Goal: Complete application form

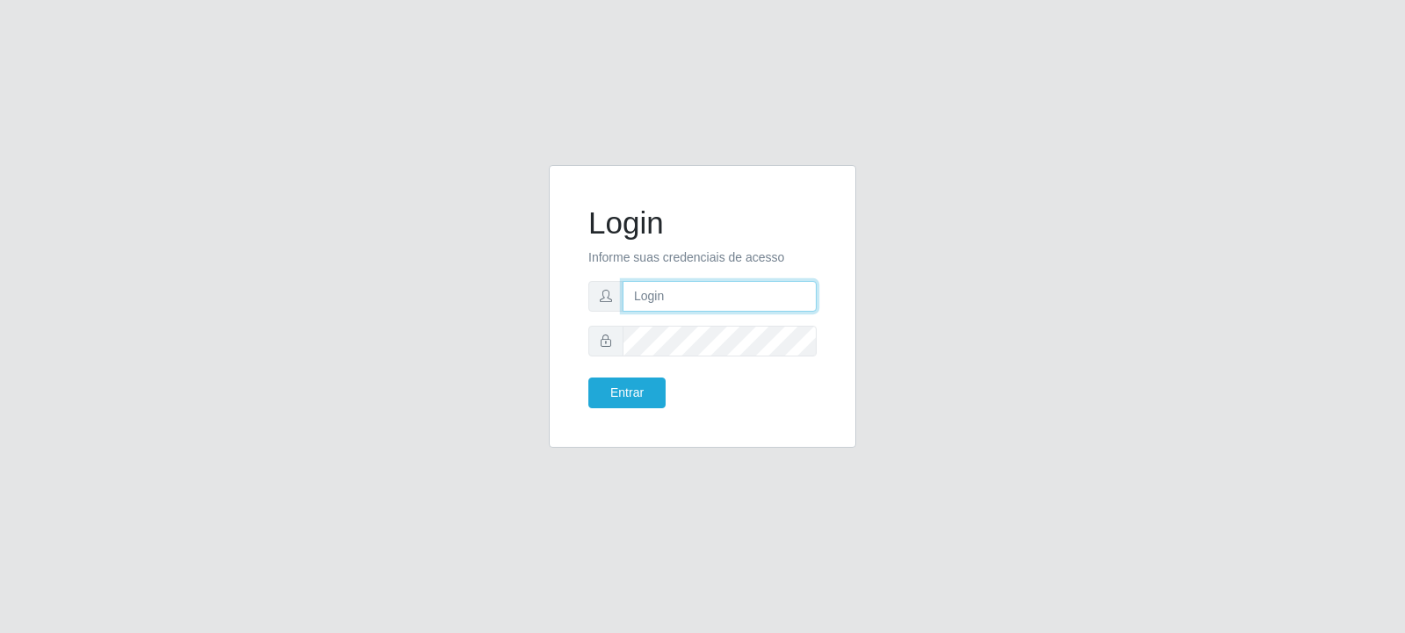
click at [664, 298] on input "text" at bounding box center [719, 296] width 194 height 31
click at [753, 295] on input "text" at bounding box center [719, 296] width 194 height 31
type input "[EMAIL_ADDRESS][PERSON_NAME][DOMAIN_NAME]"
click at [652, 397] on button "Entrar" at bounding box center [626, 392] width 77 height 31
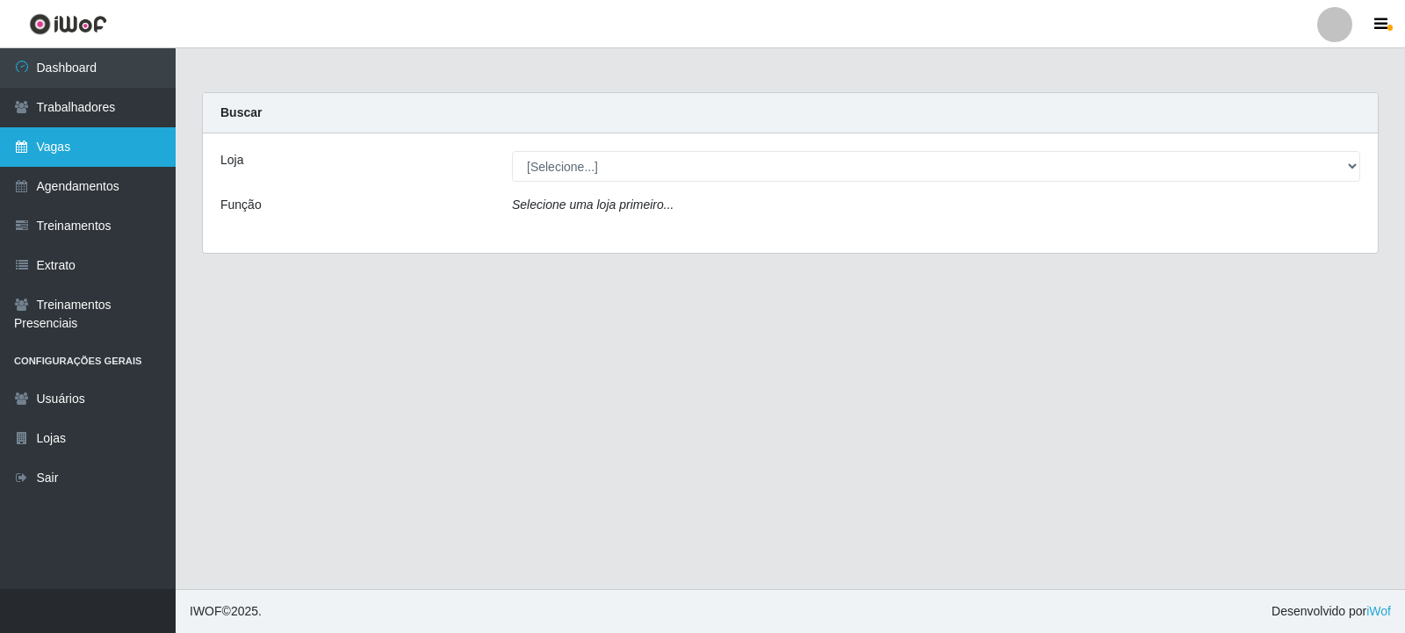
click at [106, 144] on link "Vagas" at bounding box center [88, 147] width 176 height 40
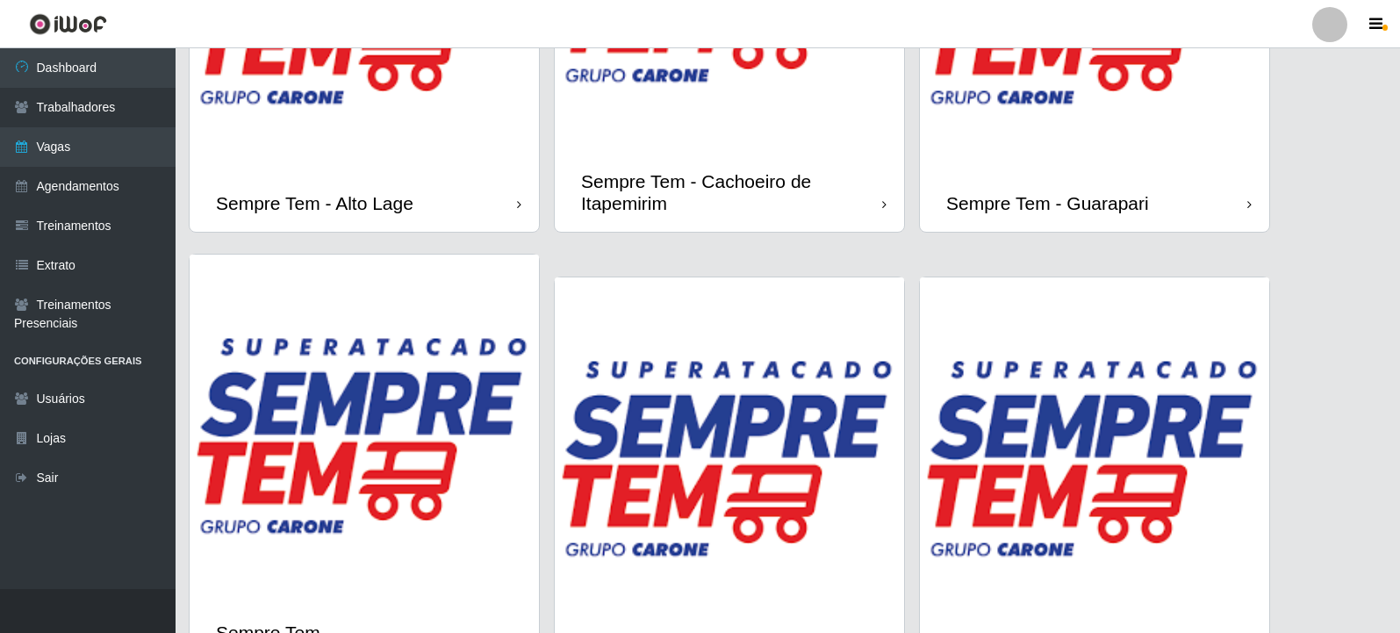
scroll to position [1317, 0]
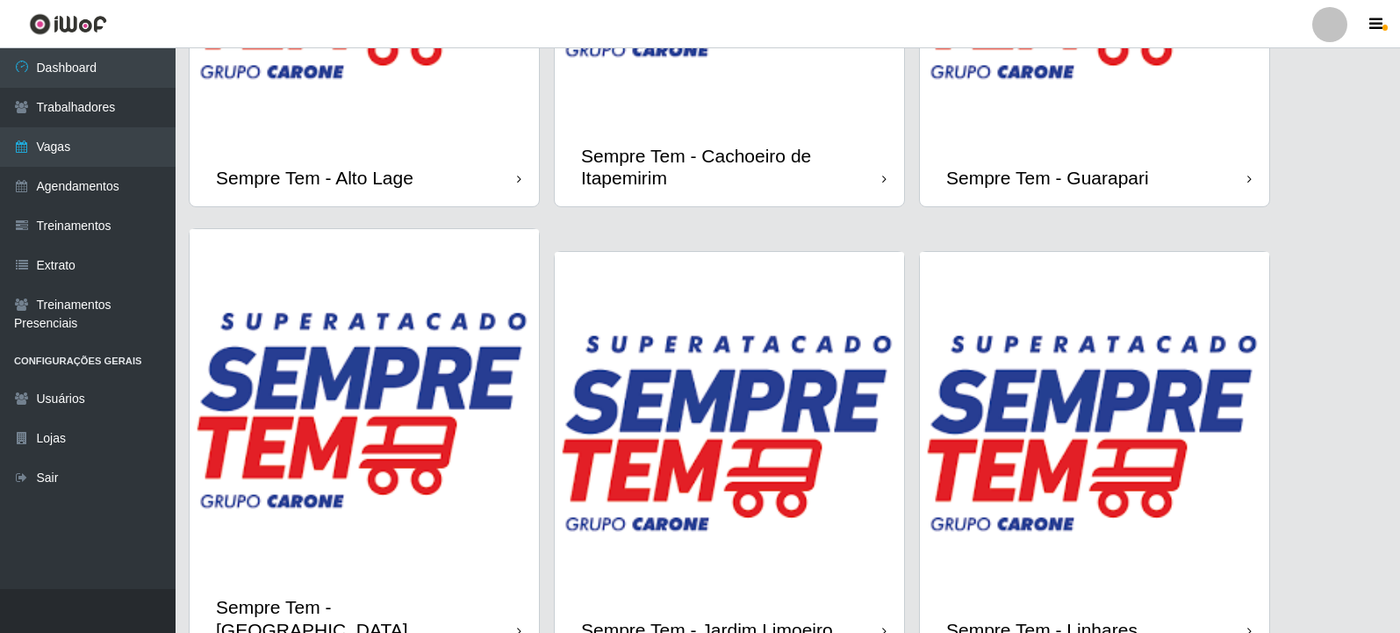
click at [758, 380] on img at bounding box center [729, 426] width 349 height 349
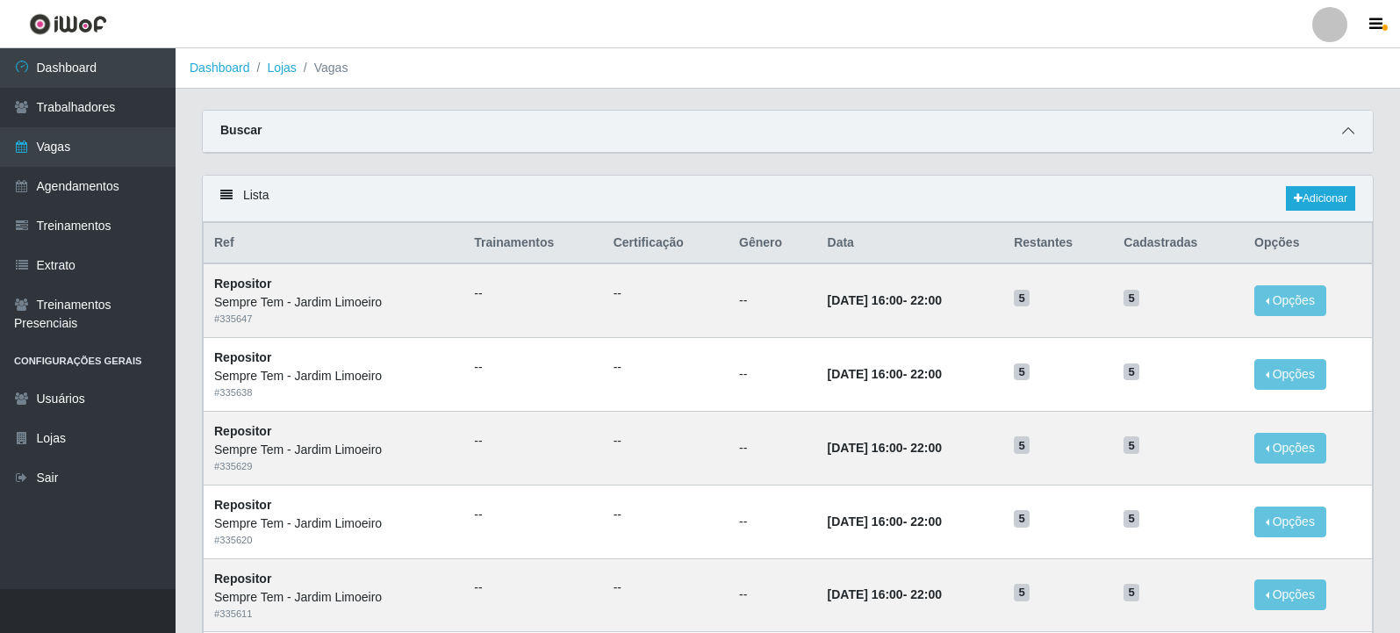
click at [1343, 137] on icon at bounding box center [1348, 131] width 12 height 12
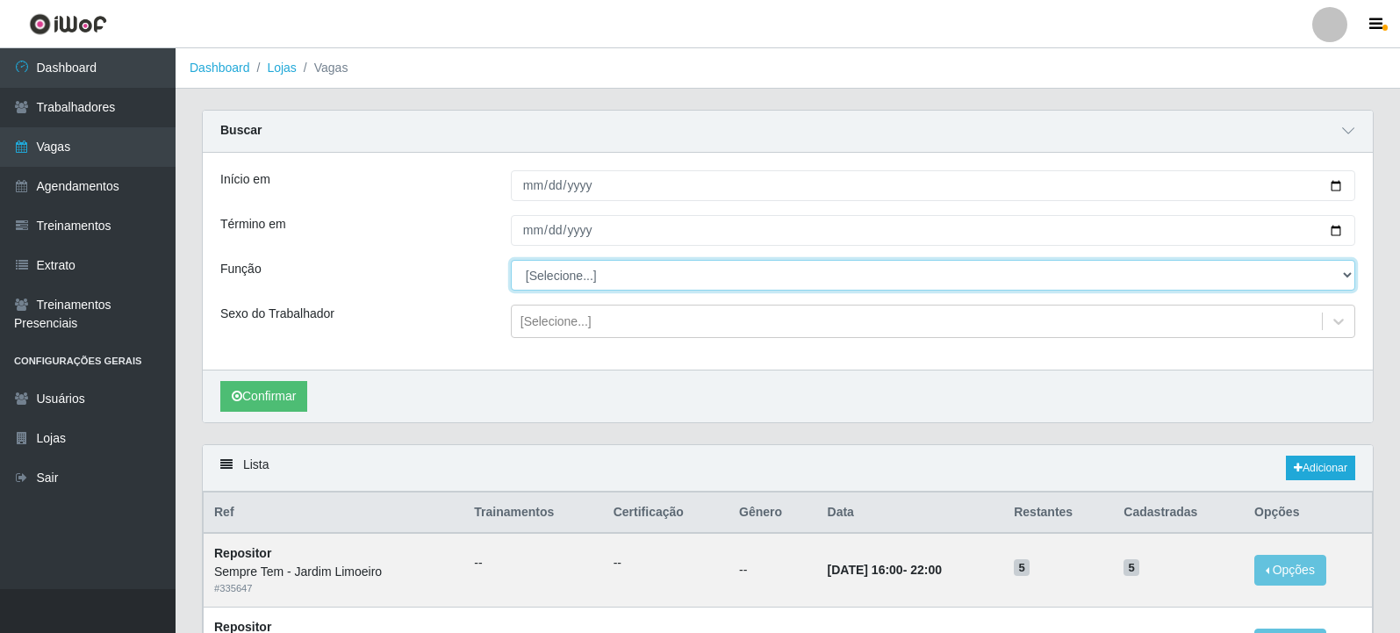
click at [640, 267] on select "[Selecione...] Embalador Embalador + Embalador ++ Repositor Repositor + Reposit…" at bounding box center [933, 275] width 845 height 31
select select "1"
click at [511, 261] on select "[Selecione...] Embalador Embalador + Embalador ++ Repositor Repositor + Reposit…" at bounding box center [933, 275] width 845 height 31
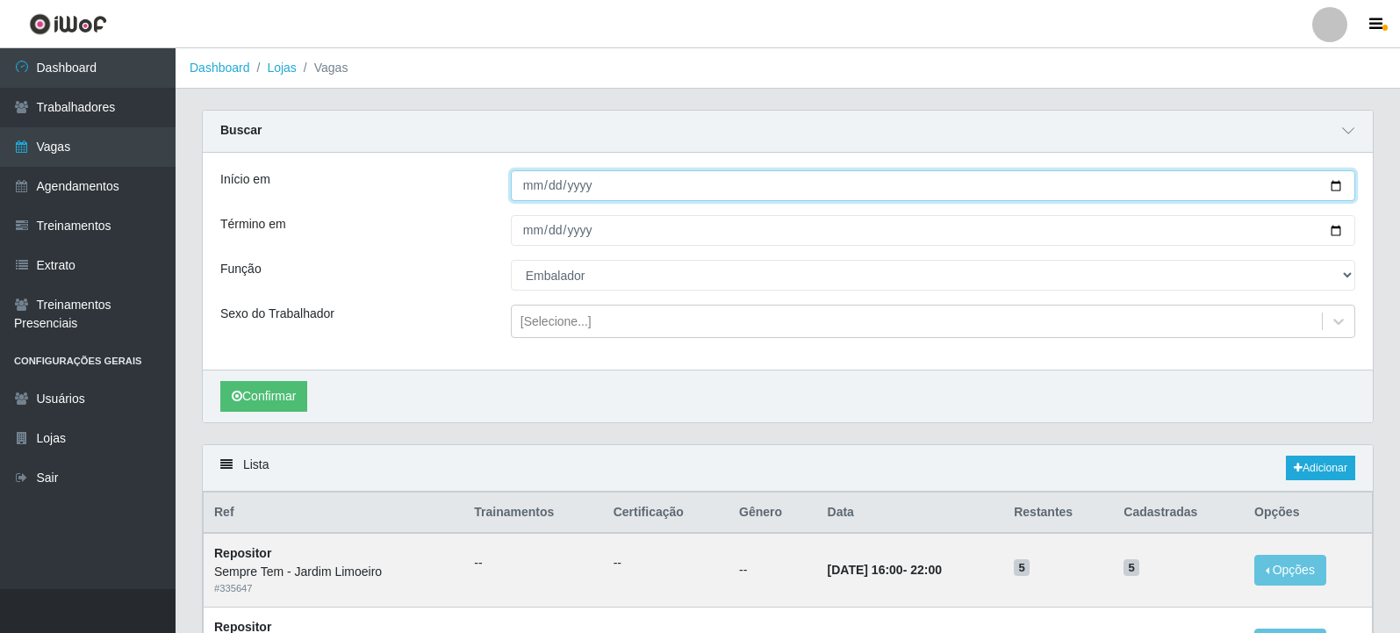
click at [1334, 181] on input "Início em" at bounding box center [933, 185] width 845 height 31
type input "2025-09-15"
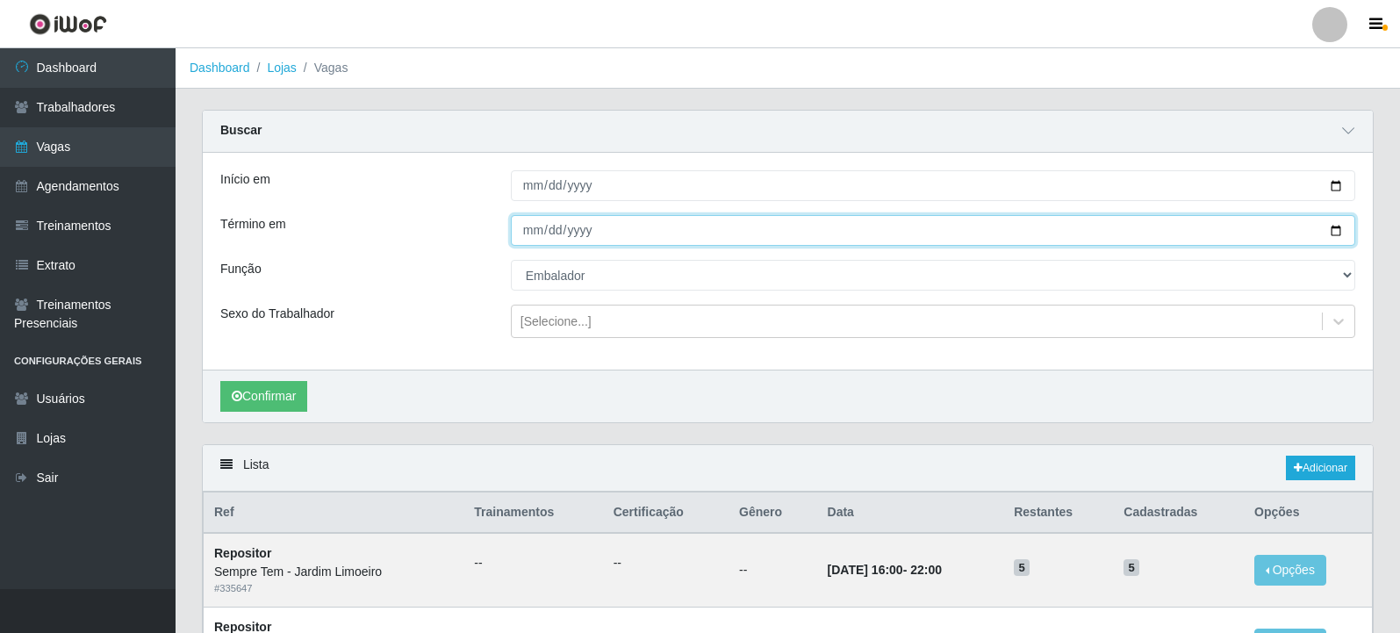
click at [1334, 233] on input "Término em" at bounding box center [933, 230] width 845 height 31
type input "[DATE]"
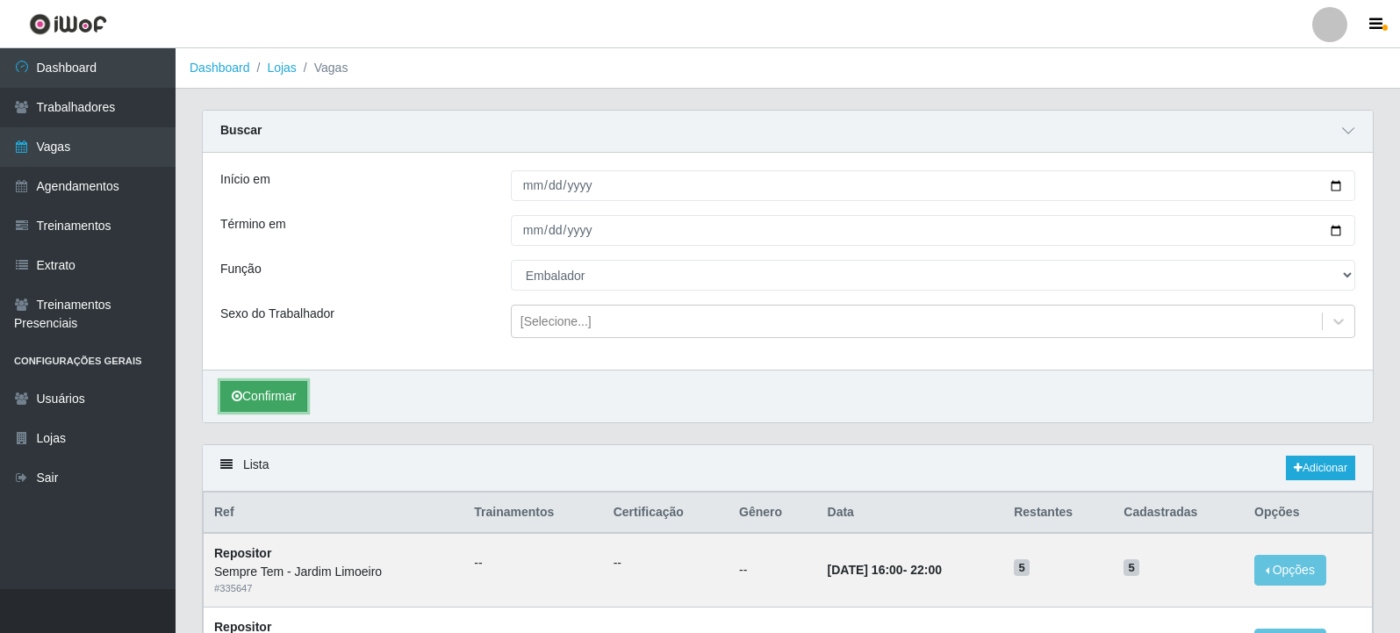
click at [282, 401] on button "Confirmar" at bounding box center [263, 396] width 87 height 31
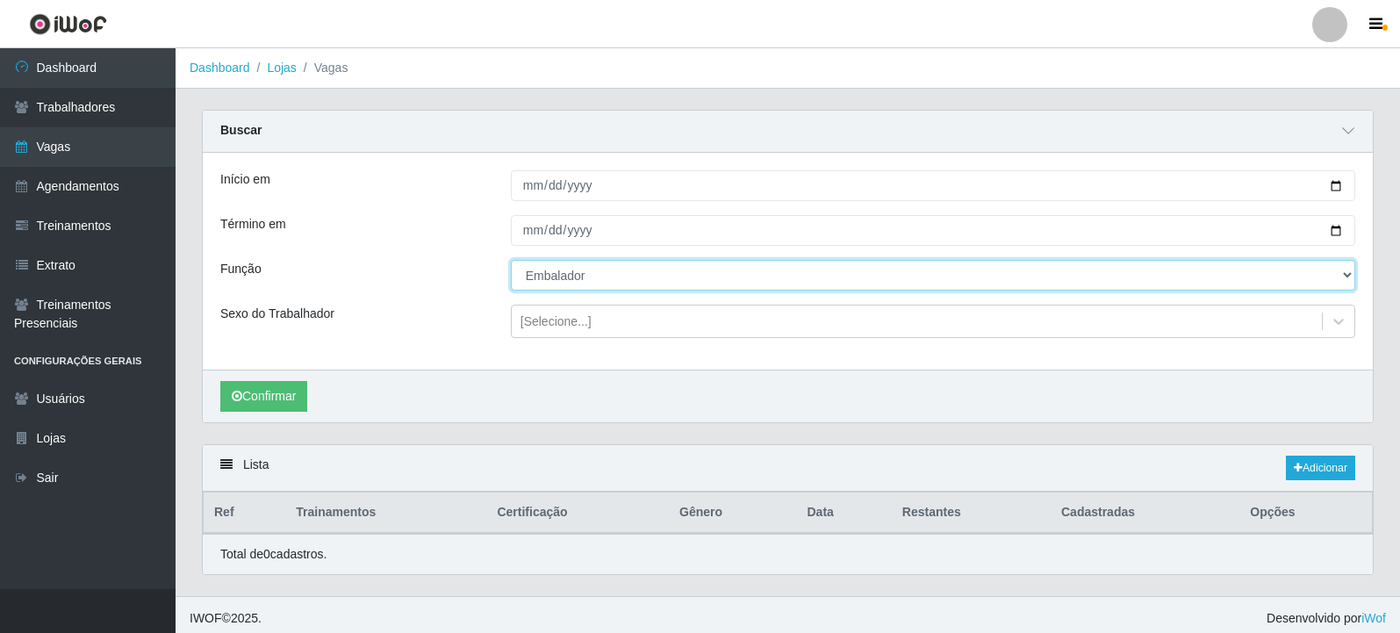
drag, startPoint x: 691, startPoint y: 280, endPoint x: 678, endPoint y: 289, distance: 15.8
click at [691, 280] on select "[Selecione...] Embalador Embalador + Embalador ++ Repositor Repositor + Reposit…" at bounding box center [933, 275] width 845 height 31
click at [511, 261] on select "[Selecione...] Embalador Embalador + Embalador ++ Repositor Repositor + Reposit…" at bounding box center [933, 275] width 845 height 31
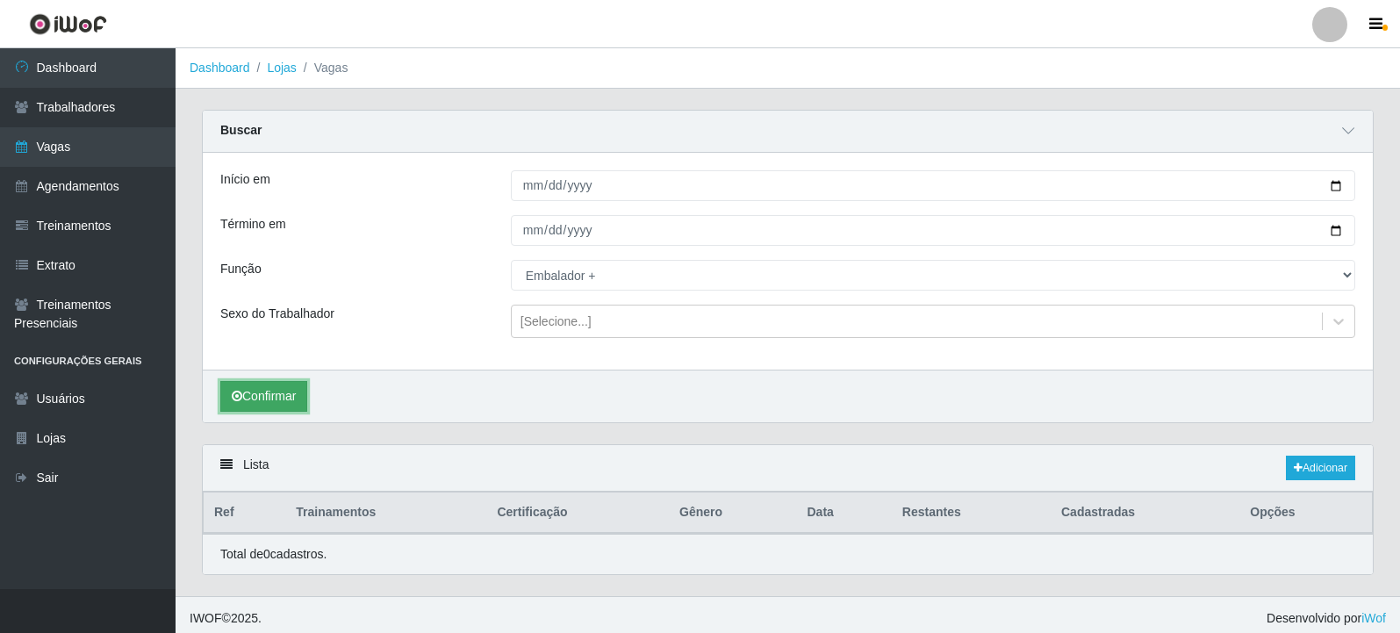
click at [291, 388] on button "Confirmar" at bounding box center [263, 396] width 87 height 31
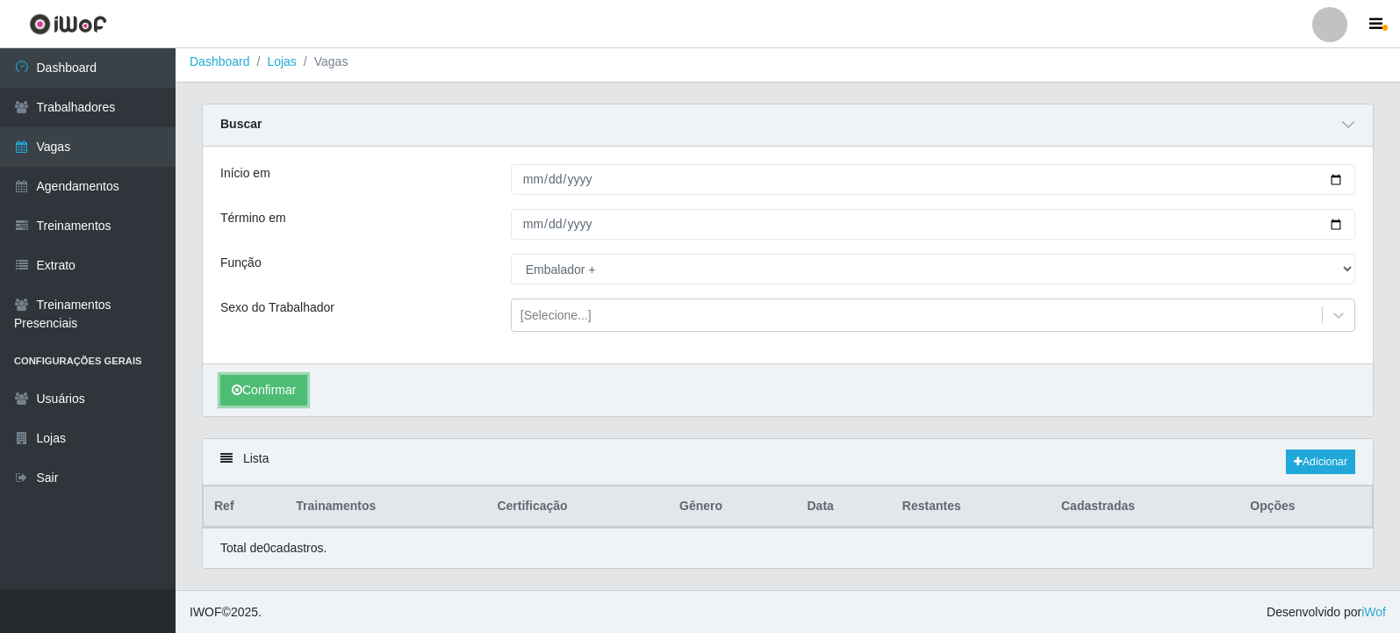
scroll to position [8, 0]
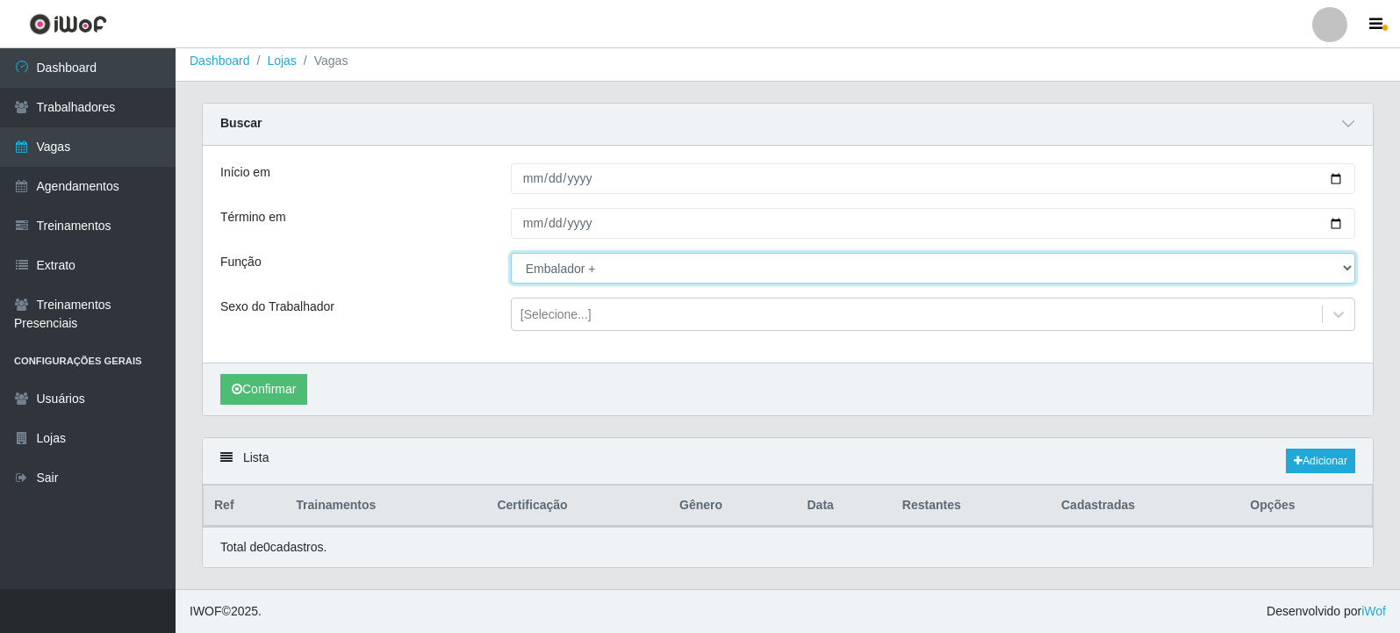
click at [584, 274] on select "[Selecione...] Embalador Embalador + Embalador ++ Repositor Repositor + Reposit…" at bounding box center [933, 268] width 845 height 31
click at [511, 253] on select "[Selecione...] Embalador Embalador + Embalador ++ Repositor Repositor + Reposit…" at bounding box center [933, 268] width 845 height 31
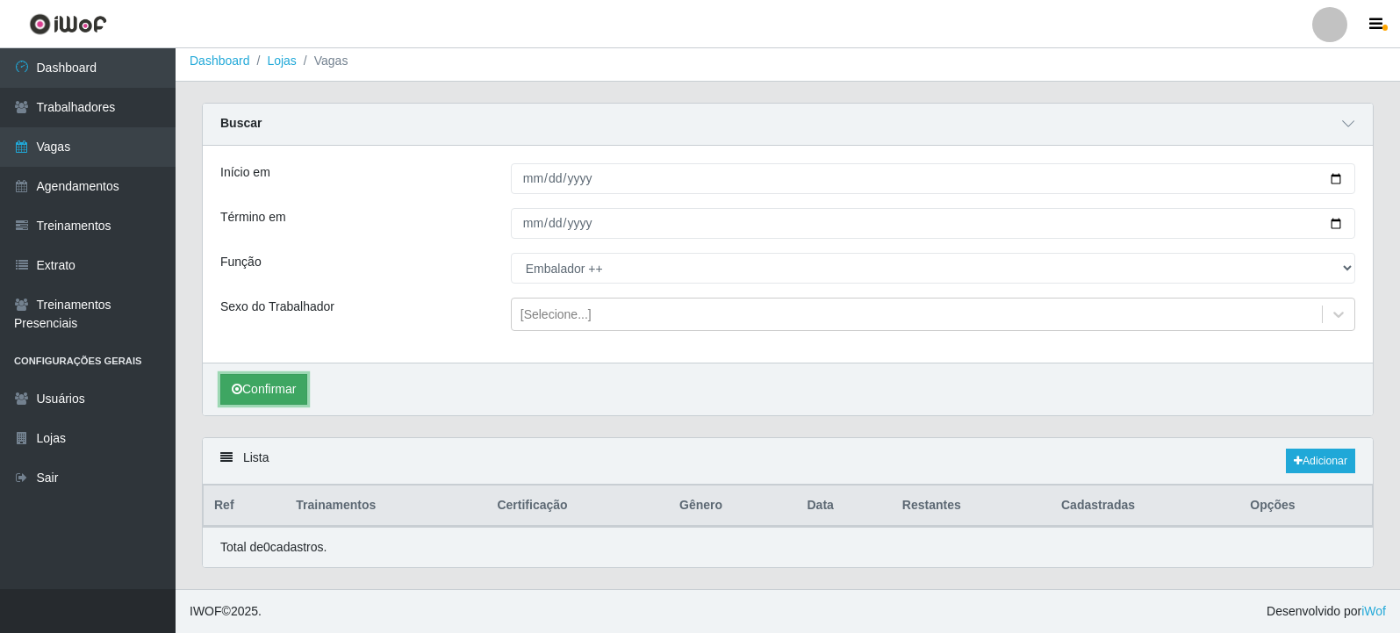
click at [306, 386] on button "Confirmar" at bounding box center [263, 389] width 87 height 31
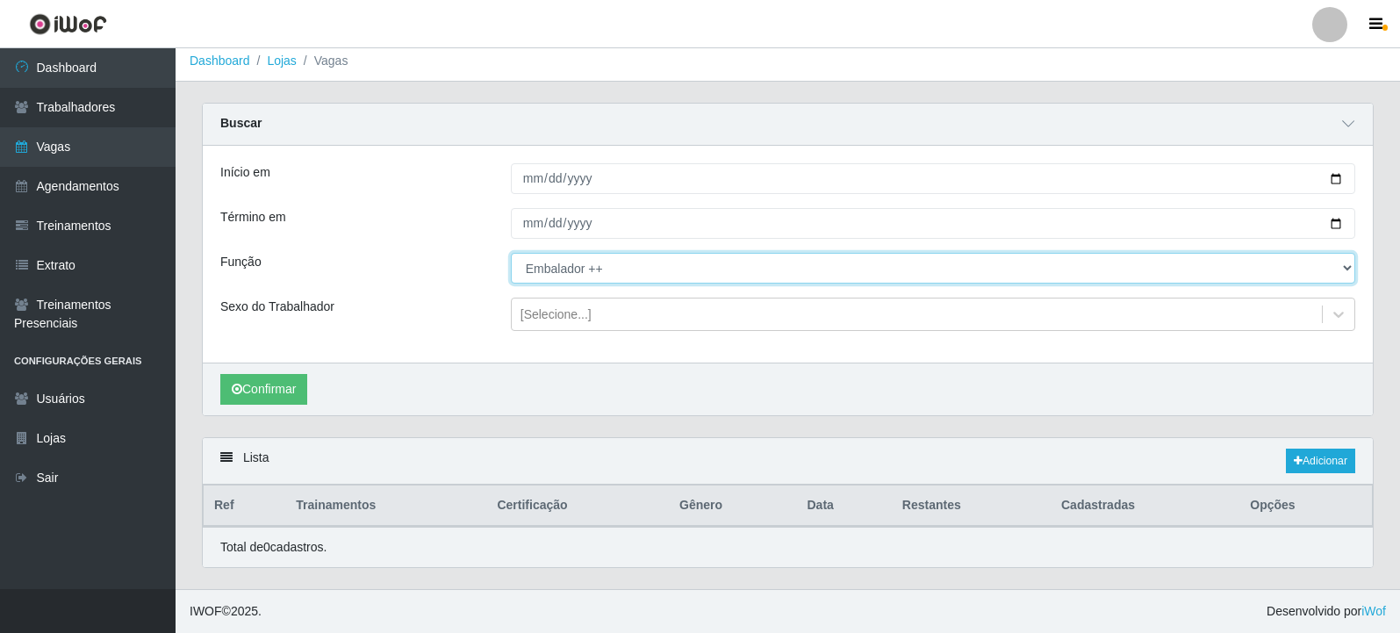
click at [610, 268] on select "[Selecione...] Embalador Embalador + Embalador ++ Repositor Repositor + Reposit…" at bounding box center [933, 268] width 845 height 31
click at [511, 253] on select "[Selecione...] Embalador Embalador + Embalador ++ Repositor Repositor + Reposit…" at bounding box center [933, 268] width 845 height 31
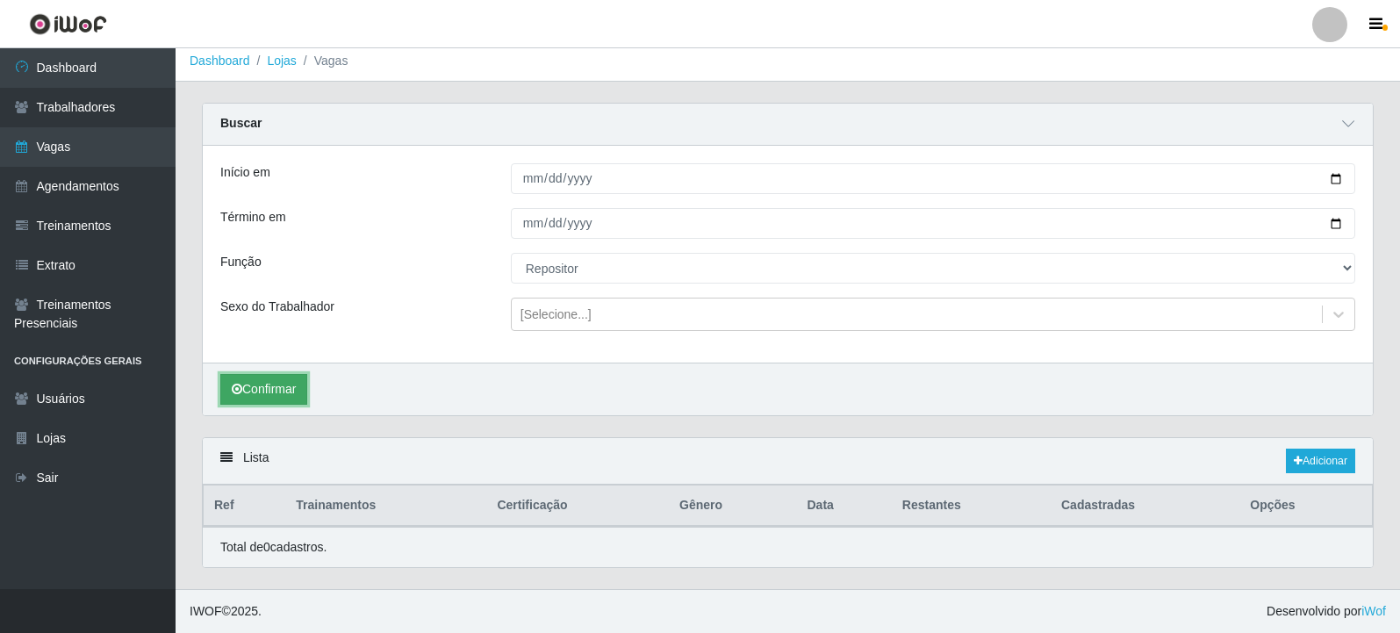
click at [298, 377] on button "Confirmar" at bounding box center [263, 389] width 87 height 31
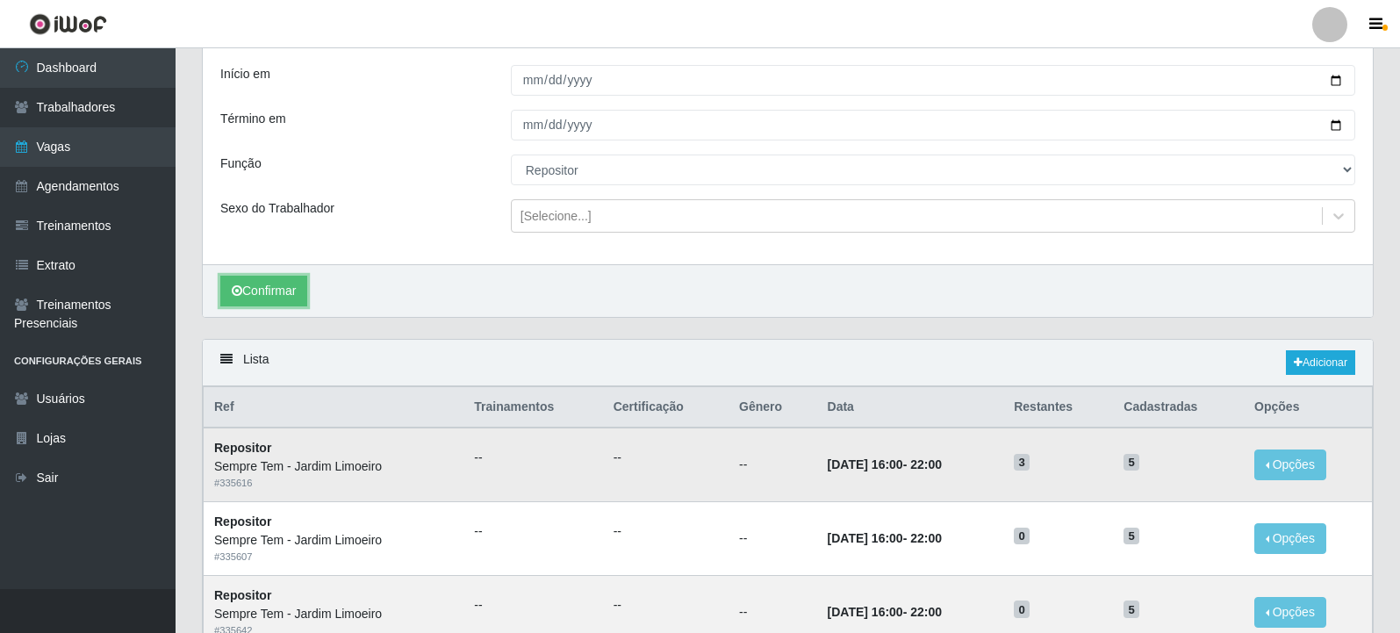
scroll to position [8, 0]
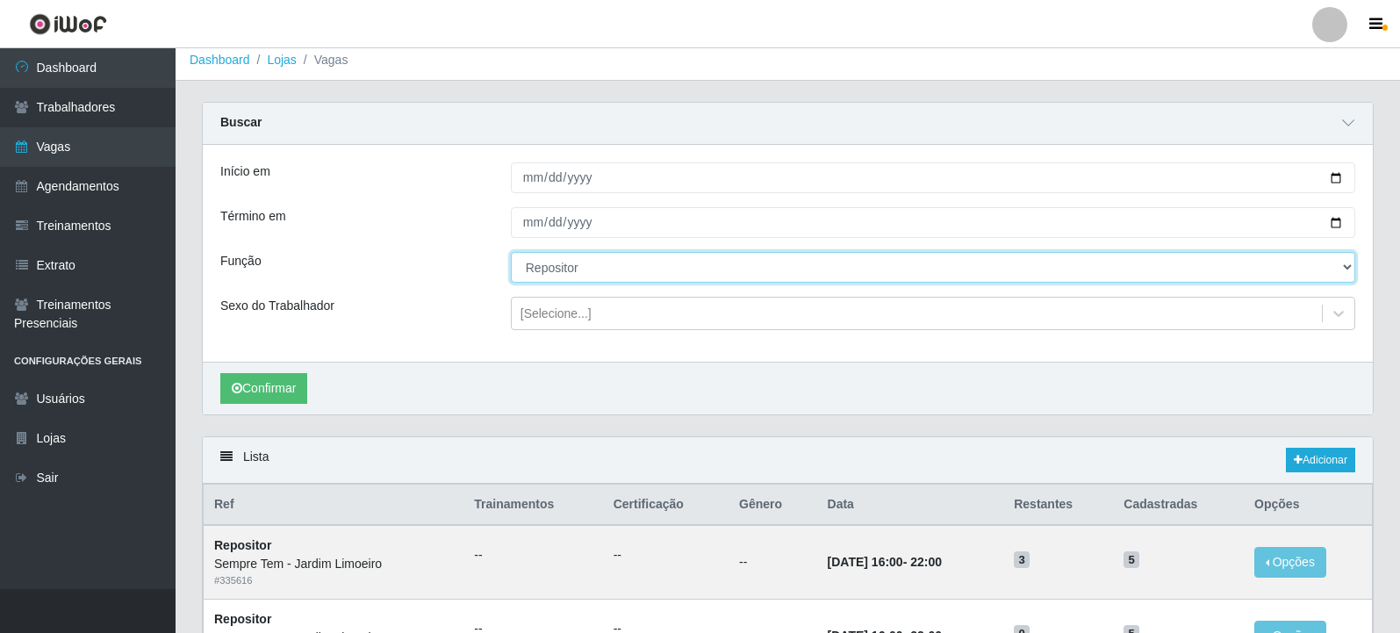
click at [598, 272] on select "[Selecione...] Embalador Embalador + Embalador ++ Repositor Repositor + Reposit…" at bounding box center [933, 267] width 845 height 31
select select "1"
click at [511, 253] on select "[Selecione...] Embalador Embalador + Embalador ++ Repositor Repositor + Reposit…" at bounding box center [933, 267] width 845 height 31
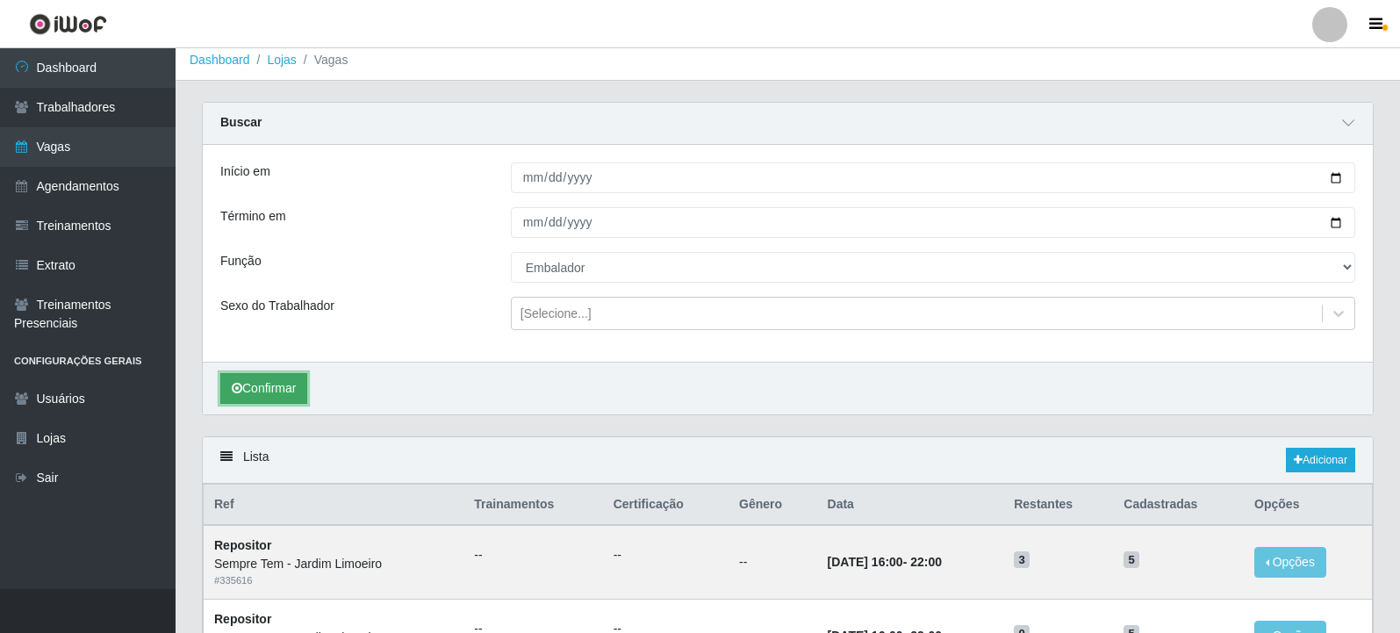
click at [284, 386] on button "Confirmar" at bounding box center [263, 388] width 87 height 31
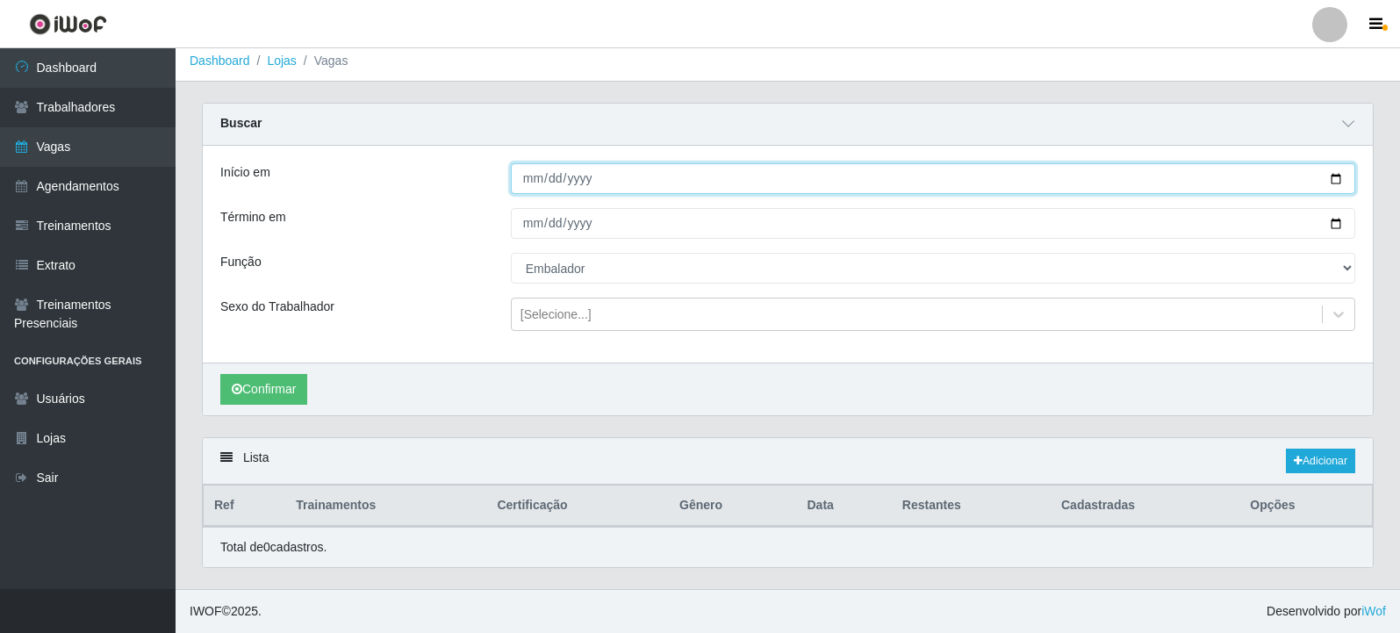
click at [1334, 173] on input "2025-09-15" at bounding box center [933, 178] width 845 height 31
type input "2025-09-12"
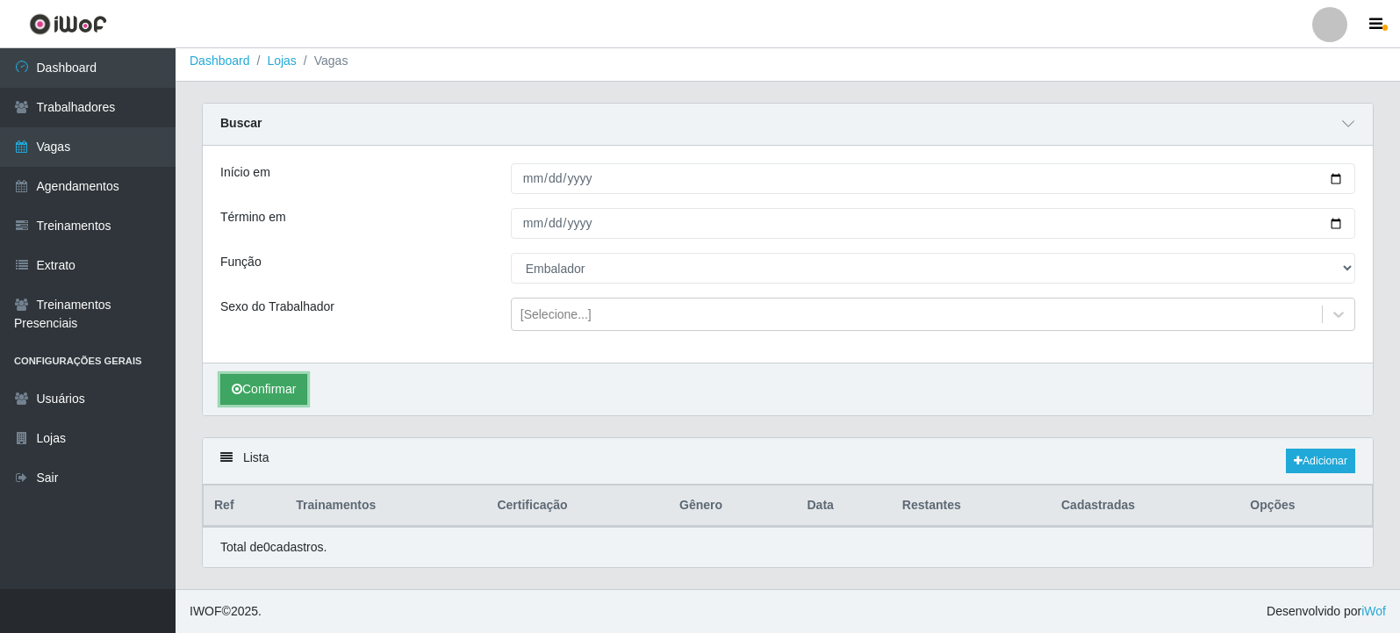
click at [295, 387] on button "Confirmar" at bounding box center [263, 389] width 87 height 31
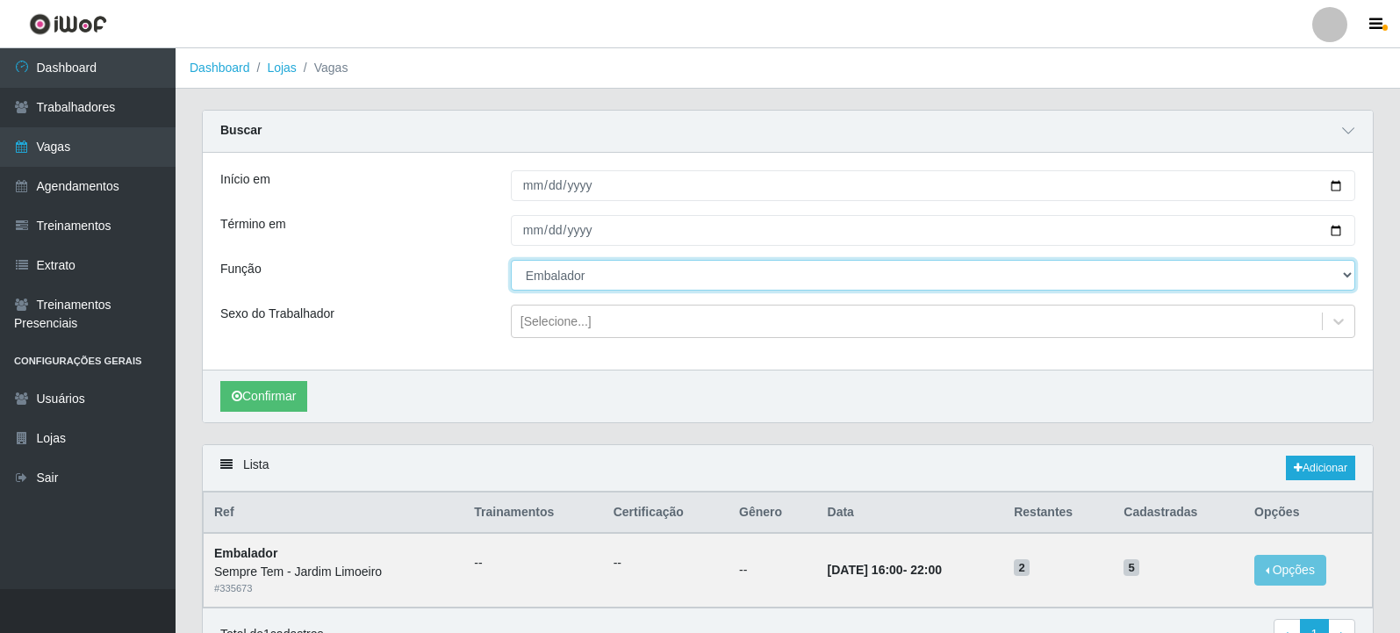
click at [807, 279] on select "[Selecione...] Embalador Embalador + Embalador ++ Repositor Repositor + Reposit…" at bounding box center [933, 275] width 845 height 31
click at [511, 261] on select "[Selecione...] Embalador Embalador + Embalador ++ Repositor Repositor + Reposit…" at bounding box center [933, 275] width 845 height 31
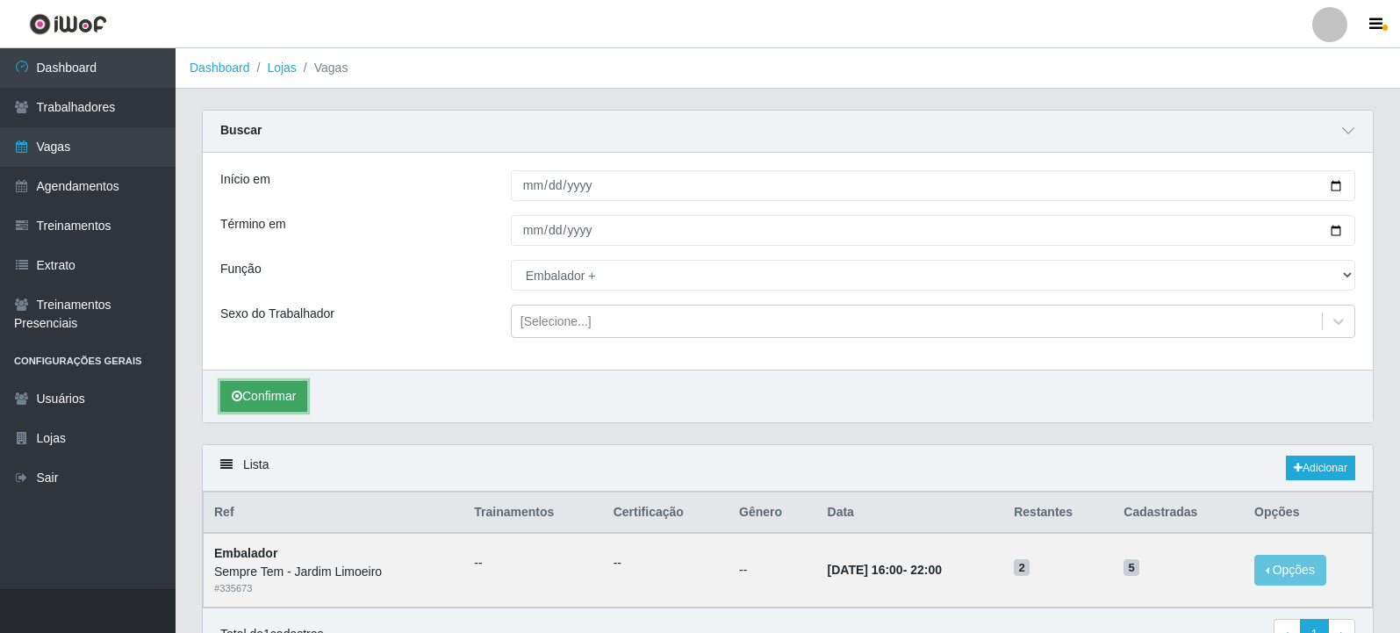
click at [293, 391] on button "Confirmar" at bounding box center [263, 396] width 87 height 31
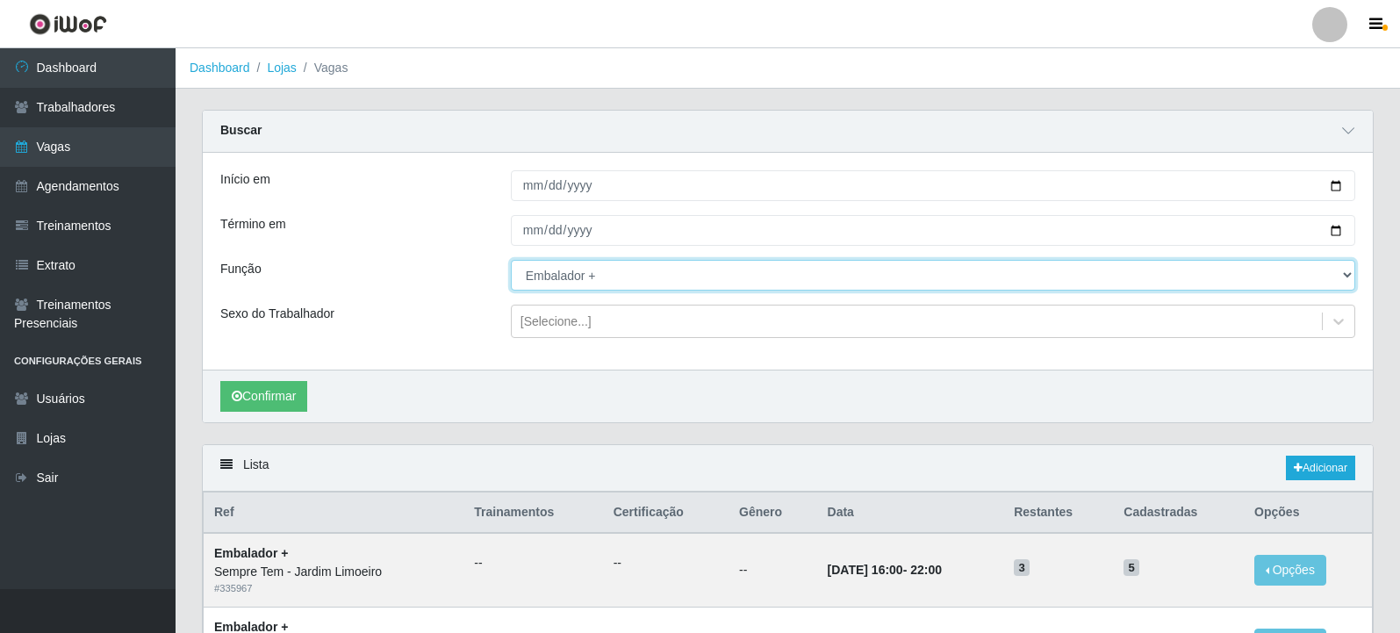
click at [687, 280] on select "[Selecione...] Embalador Embalador + Embalador ++ Repositor Repositor + Reposit…" at bounding box center [933, 275] width 845 height 31
select select "71"
click at [511, 261] on select "[Selecione...] Embalador Embalador + Embalador ++ Repositor Repositor + Reposit…" at bounding box center [933, 275] width 845 height 31
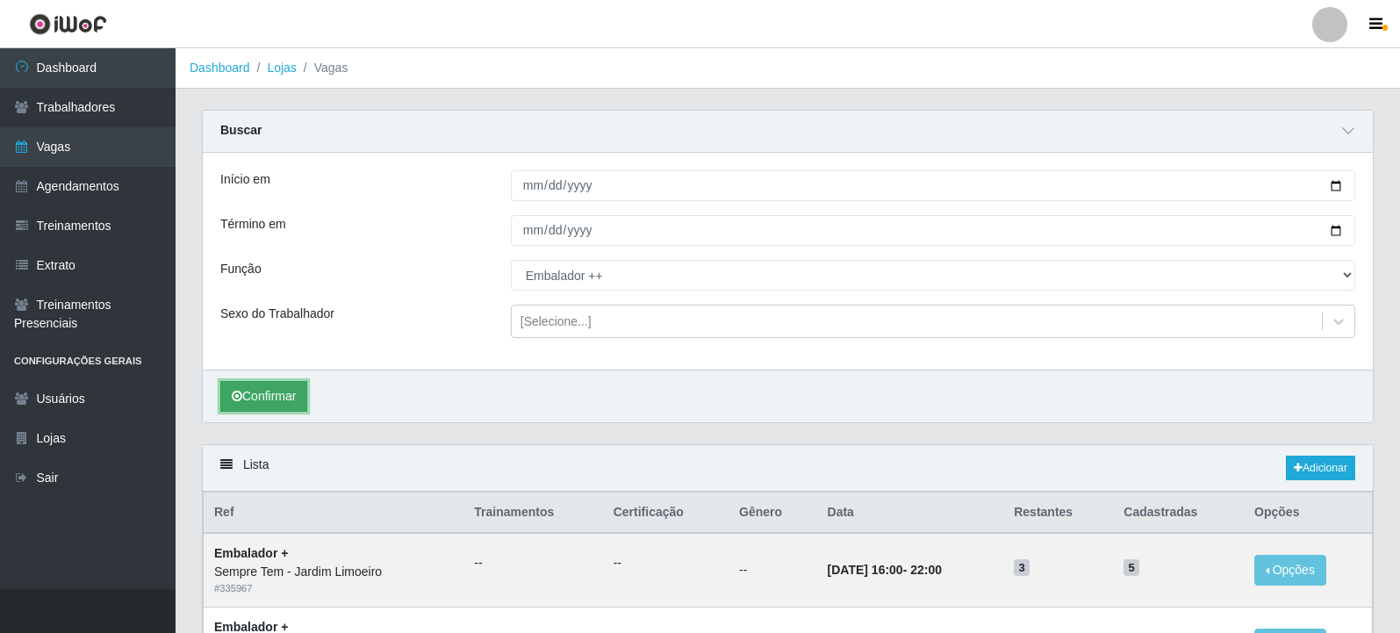
click at [281, 400] on button "Confirmar" at bounding box center [263, 396] width 87 height 31
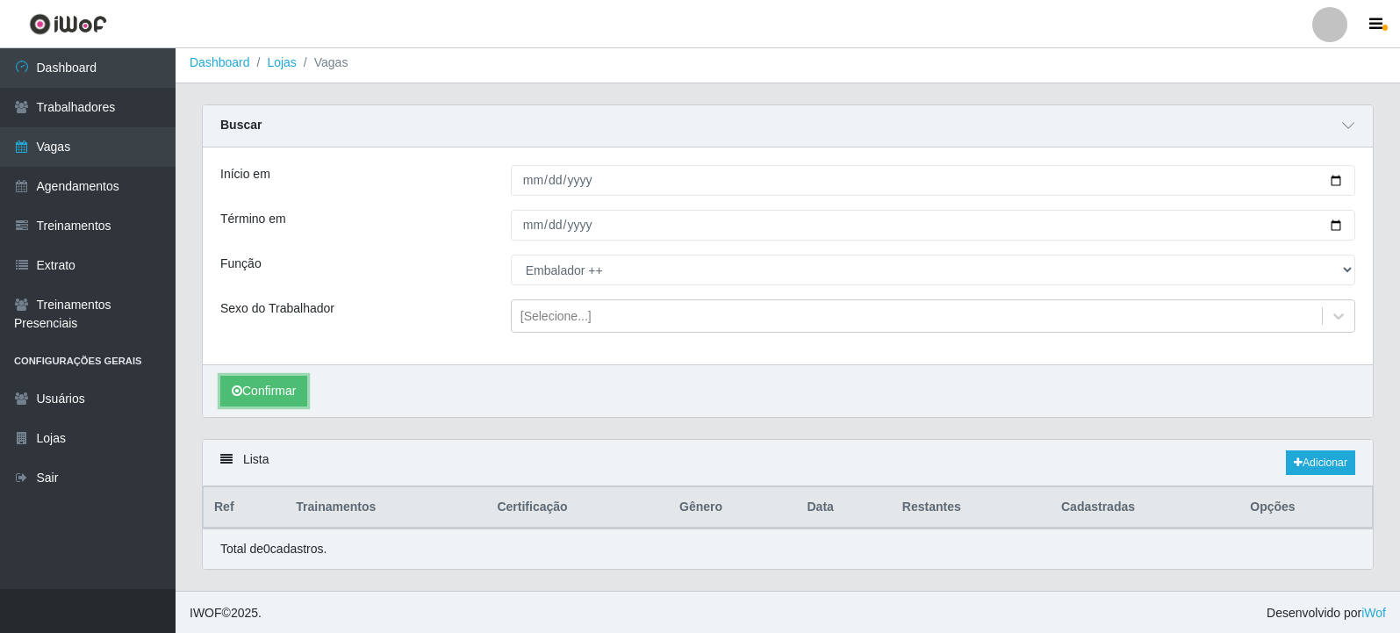
scroll to position [8, 0]
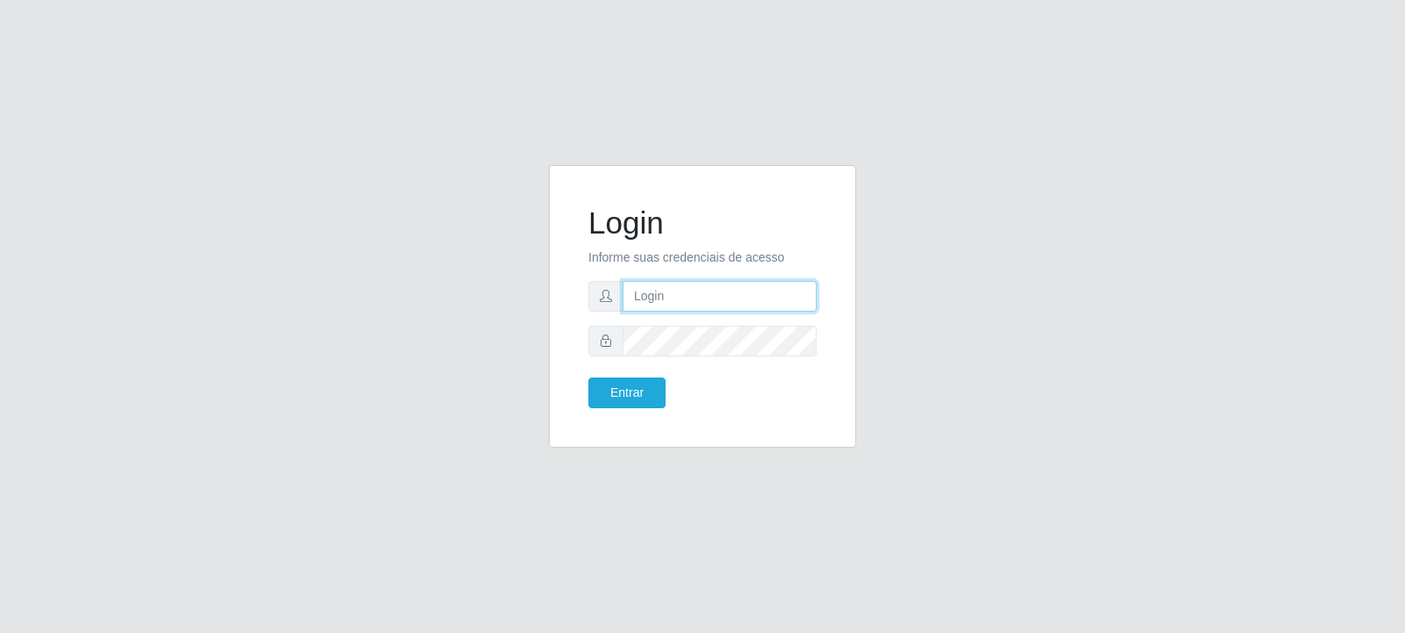
drag, startPoint x: 654, startPoint y: 291, endPoint x: 669, endPoint y: 297, distance: 16.1
click at [655, 291] on input "text" at bounding box center [719, 296] width 194 height 31
type input "[EMAIL_ADDRESS][PERSON_NAME][DOMAIN_NAME]"
click at [644, 393] on button "Entrar" at bounding box center [626, 392] width 77 height 31
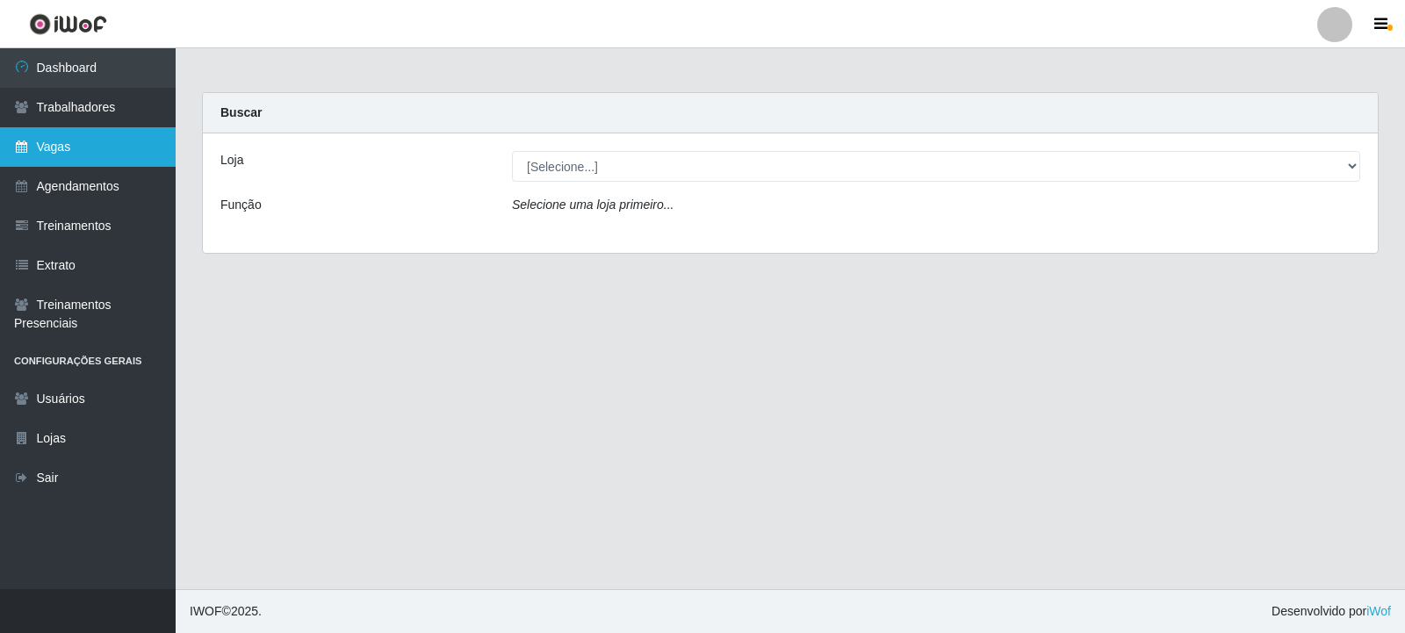
click at [74, 144] on link "Vagas" at bounding box center [88, 147] width 176 height 40
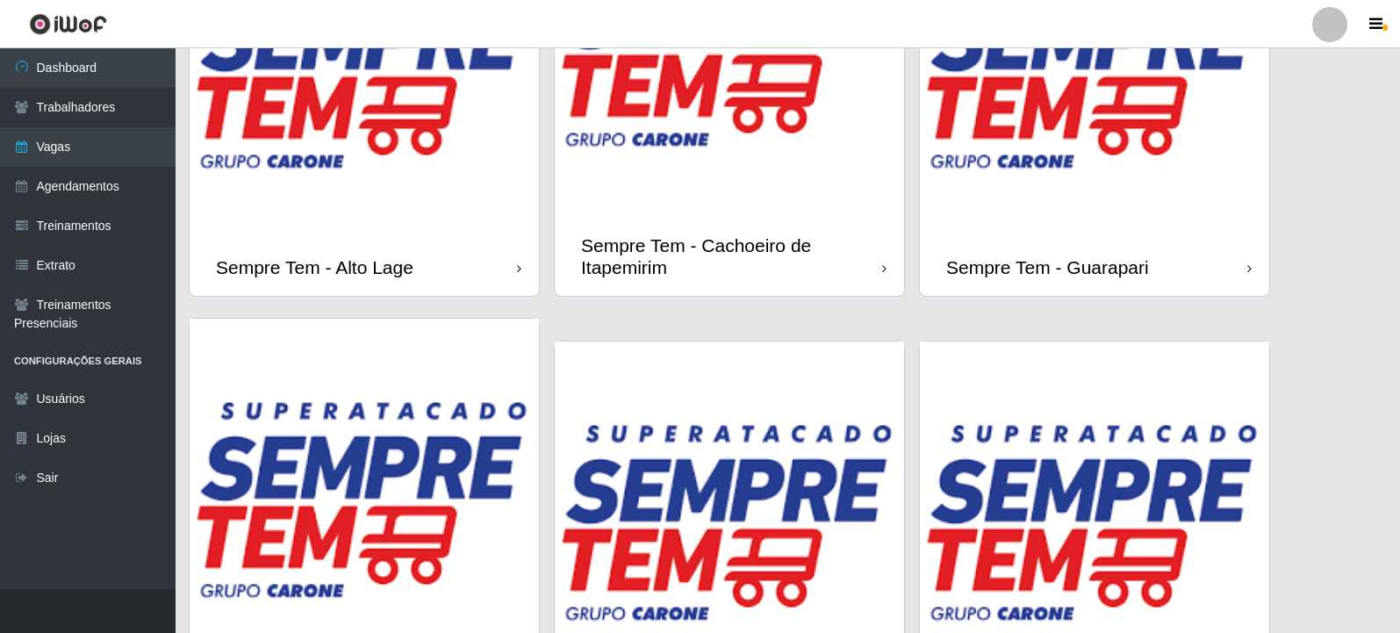
scroll to position [1229, 0]
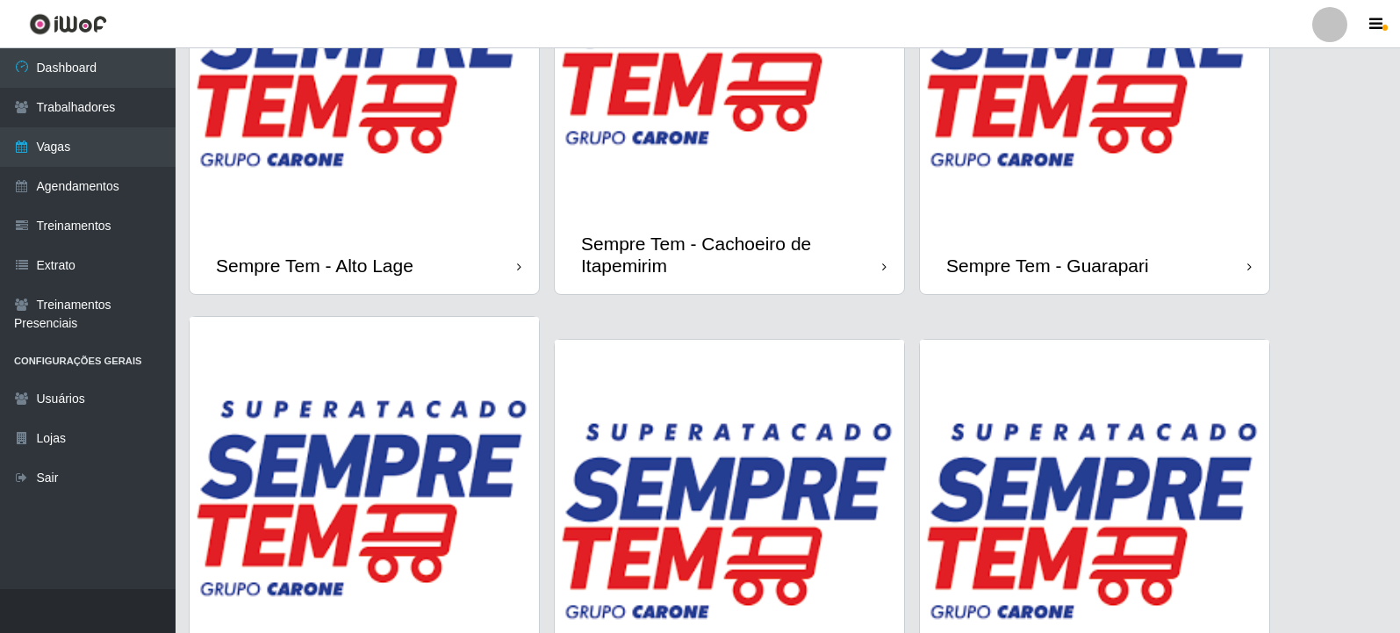
click at [679, 360] on img at bounding box center [729, 514] width 349 height 349
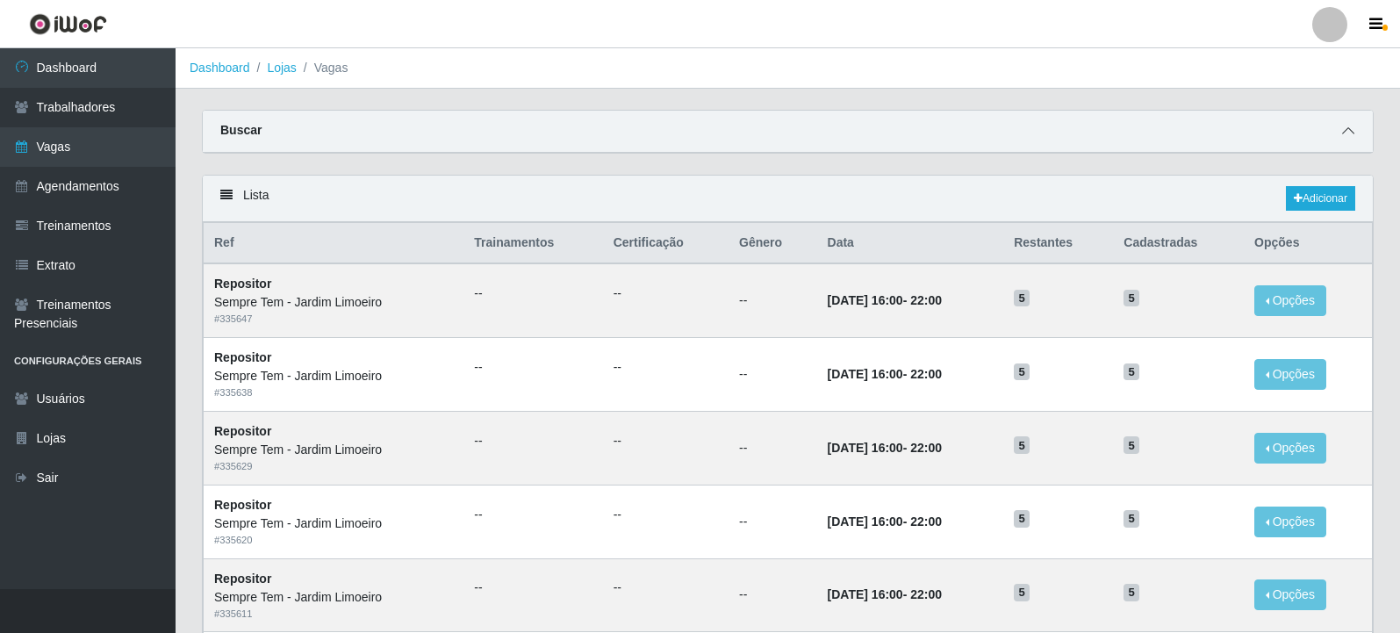
click at [1348, 126] on icon at bounding box center [1348, 131] width 12 height 12
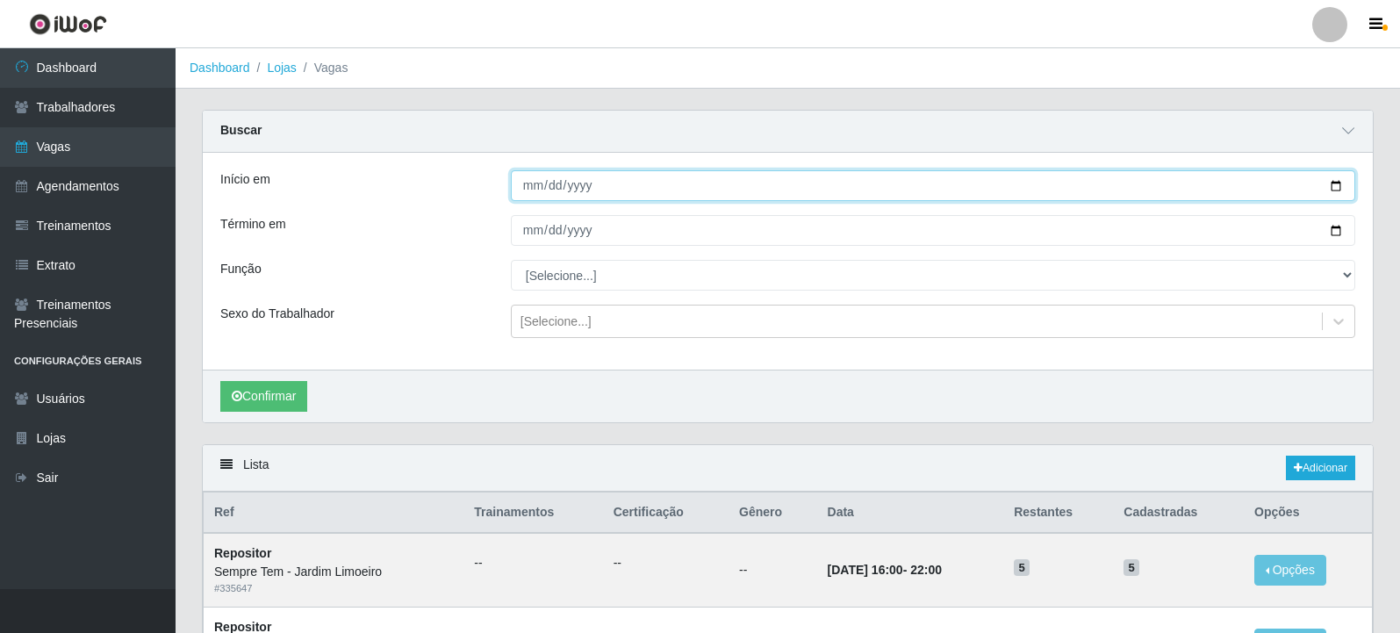
click at [1334, 187] on input "Início em" at bounding box center [933, 185] width 845 height 31
type input "[DATE]"
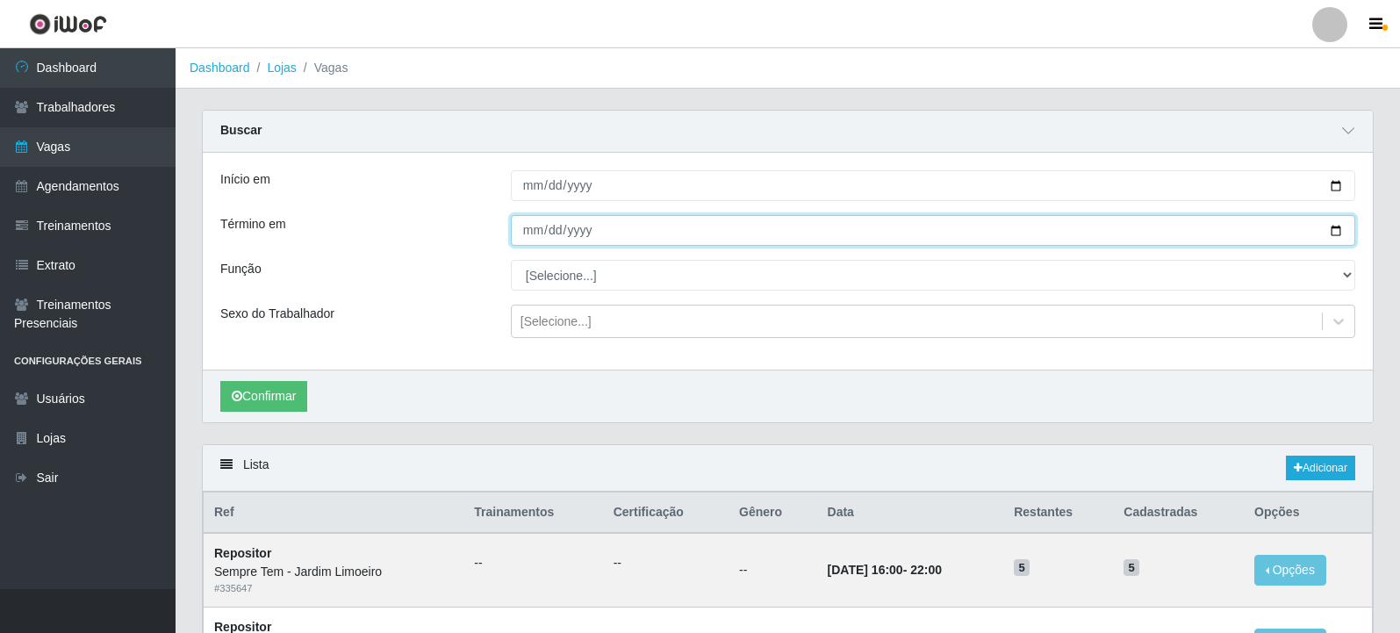
click at [1341, 231] on input "Término em" at bounding box center [933, 230] width 845 height 31
type input "[DATE]"
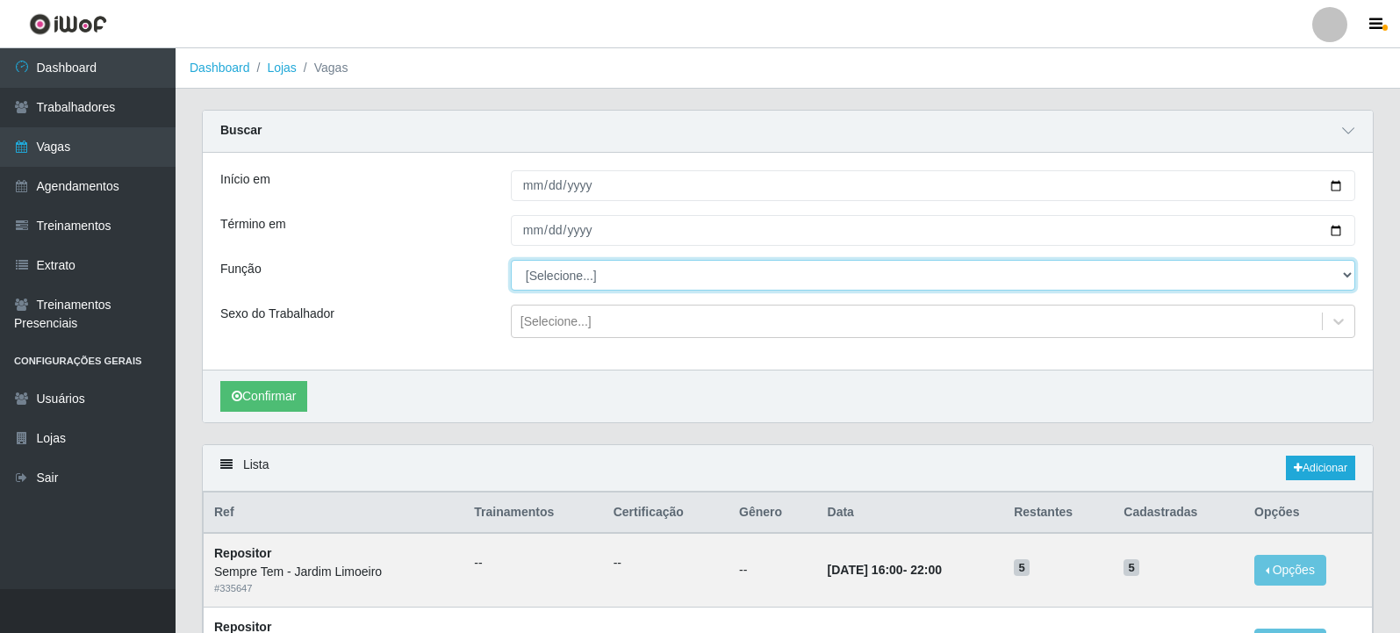
click at [615, 270] on select "[Selecione...] Embalador Embalador + Embalador ++ Repositor Repositor + Reposit…" at bounding box center [933, 275] width 845 height 31
click at [511, 261] on select "[Selecione...] Embalador Embalador + Embalador ++ Repositor Repositor + Reposit…" at bounding box center [933, 275] width 845 height 31
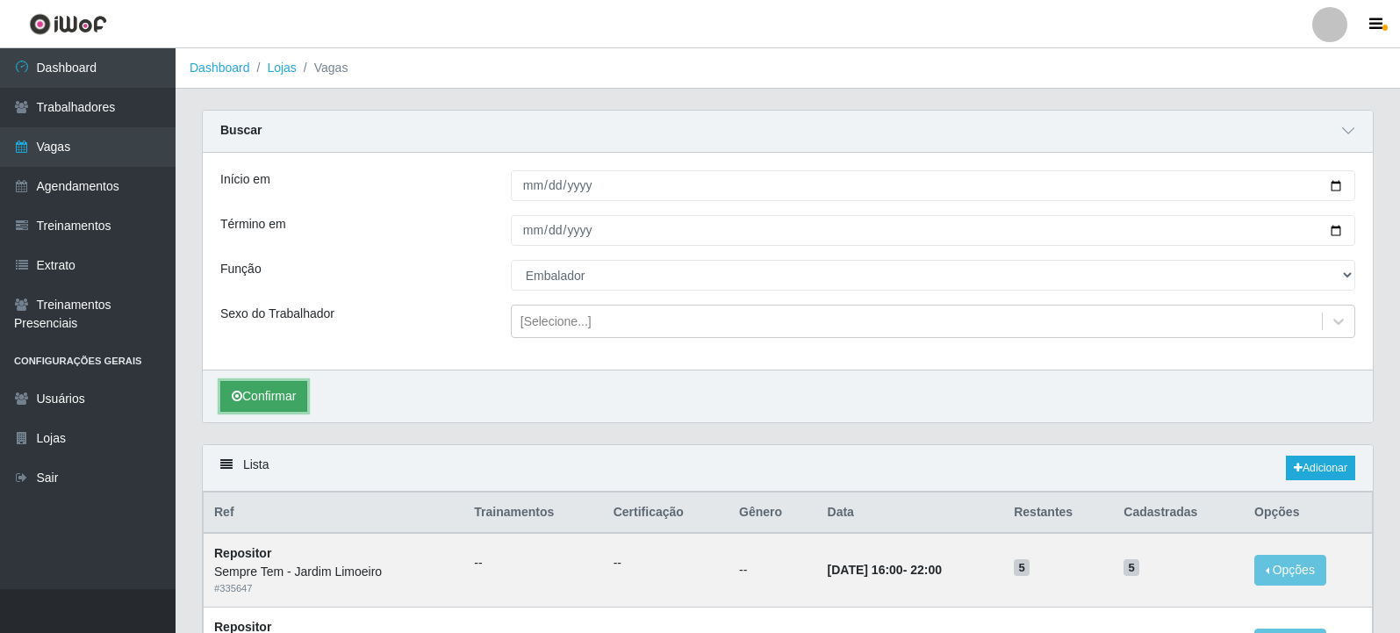
click at [291, 391] on button "Confirmar" at bounding box center [263, 396] width 87 height 31
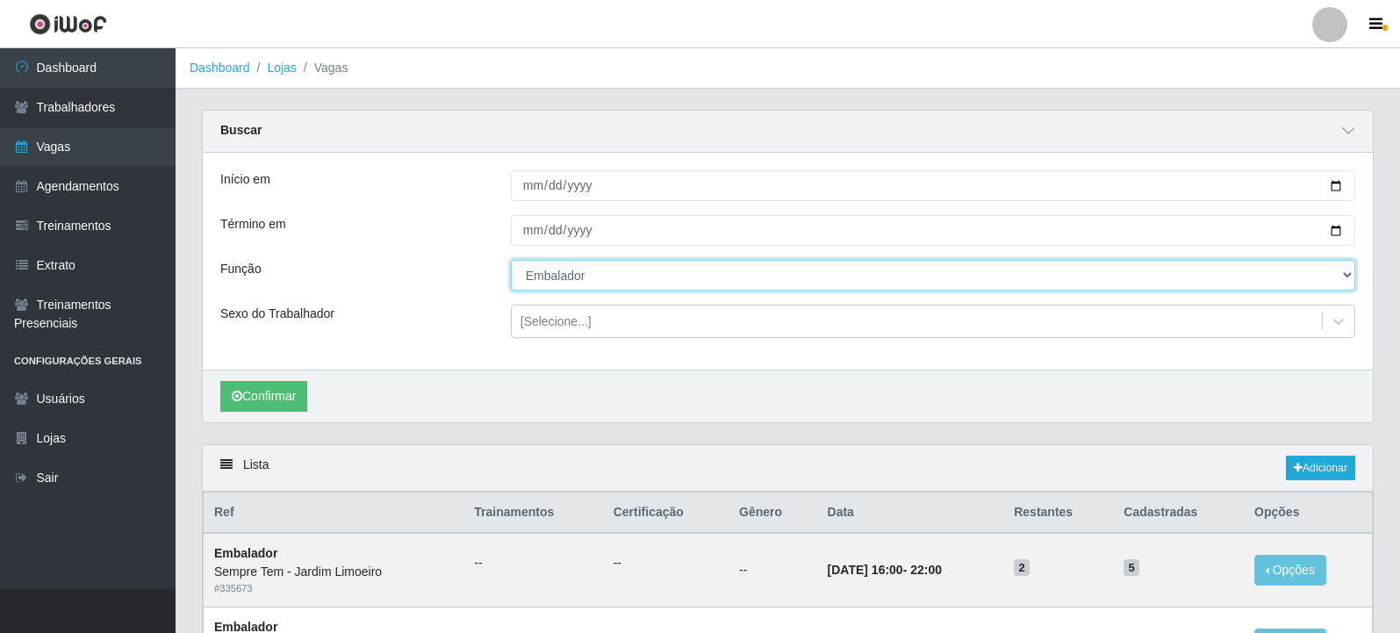
click at [606, 278] on select "[Selecione...] Embalador Embalador + Embalador ++ Repositor Repositor + Reposit…" at bounding box center [933, 275] width 845 height 31
click at [511, 261] on select "[Selecione...] Embalador Embalador + Embalador ++ Repositor Repositor + Reposit…" at bounding box center [933, 275] width 845 height 31
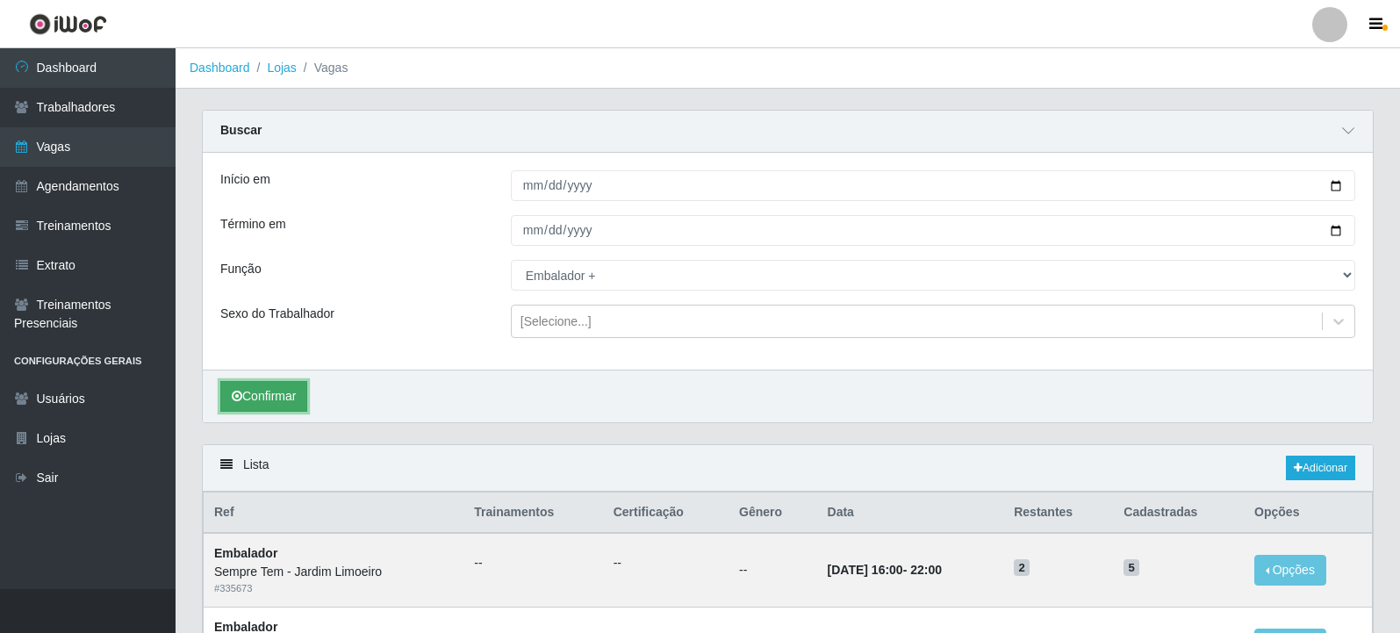
click at [295, 397] on button "Confirmar" at bounding box center [263, 396] width 87 height 31
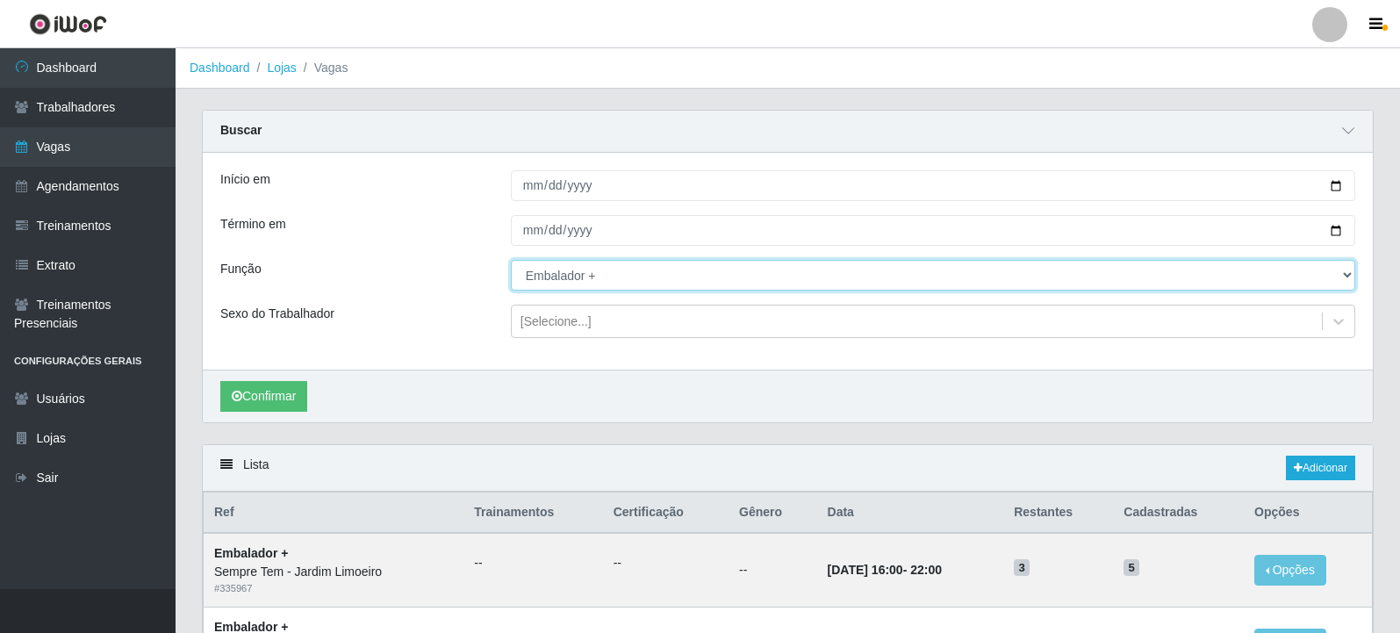
click at [591, 281] on select "[Selecione...] Embalador Embalador + Embalador ++ Repositor Repositor + Reposit…" at bounding box center [933, 275] width 845 height 31
click at [511, 261] on select "[Selecione...] Embalador Embalador + Embalador ++ Repositor Repositor + Reposit…" at bounding box center [933, 275] width 845 height 31
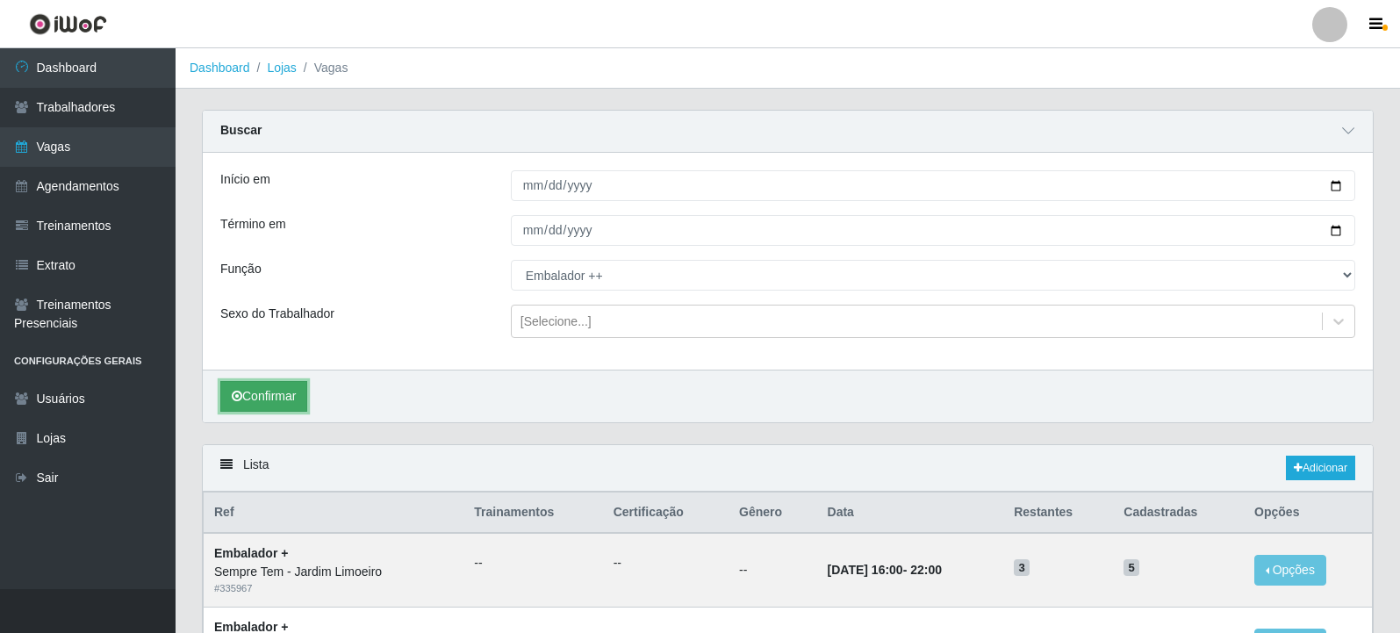
click at [294, 392] on button "Confirmar" at bounding box center [263, 396] width 87 height 31
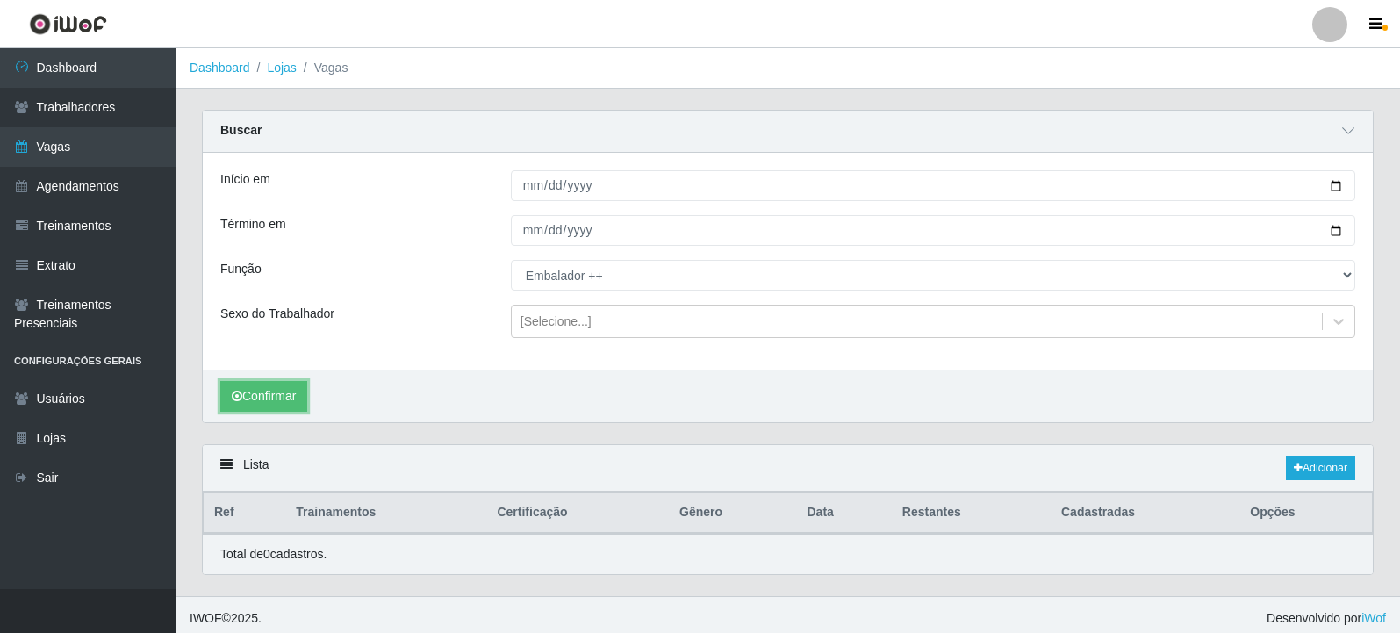
scroll to position [8, 0]
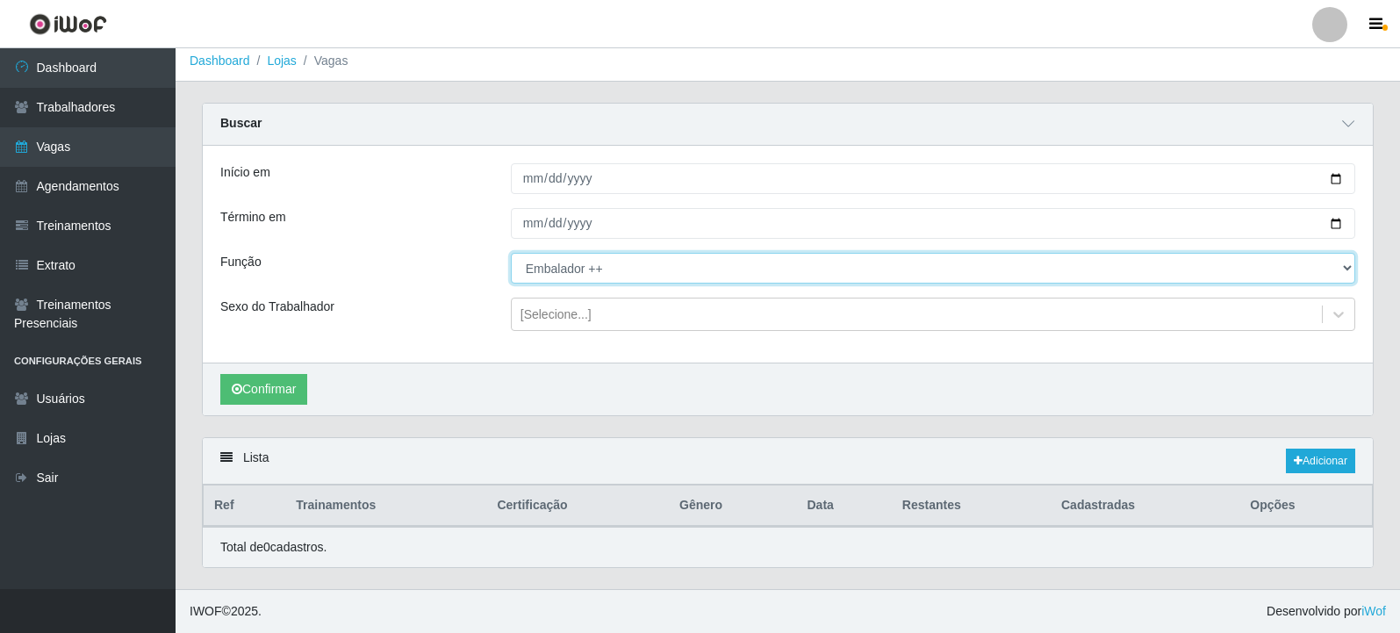
click at [591, 274] on select "[Selecione...] Embalador Embalador + Embalador ++ Repositor Repositor + Reposit…" at bounding box center [933, 268] width 845 height 31
select select "1"
click at [511, 253] on select "[Selecione...] Embalador Embalador + Embalador ++ Repositor Repositor + Reposit…" at bounding box center [933, 268] width 845 height 31
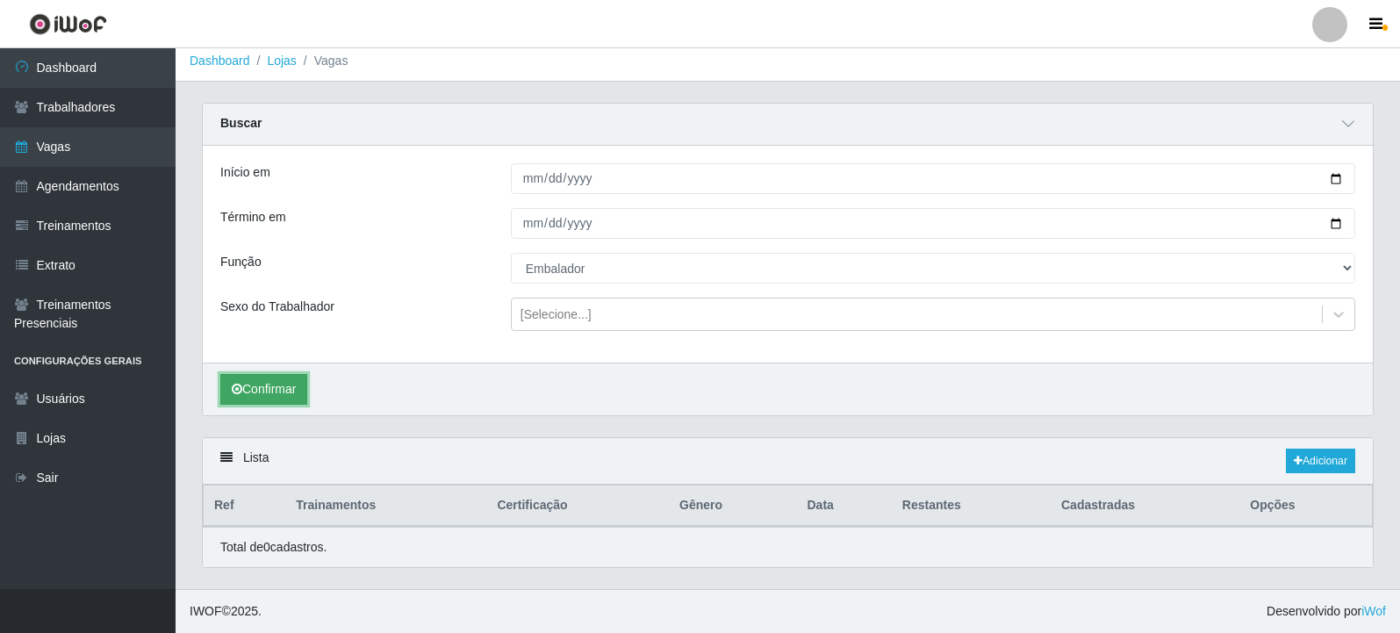
click at [294, 385] on button "Confirmar" at bounding box center [263, 389] width 87 height 31
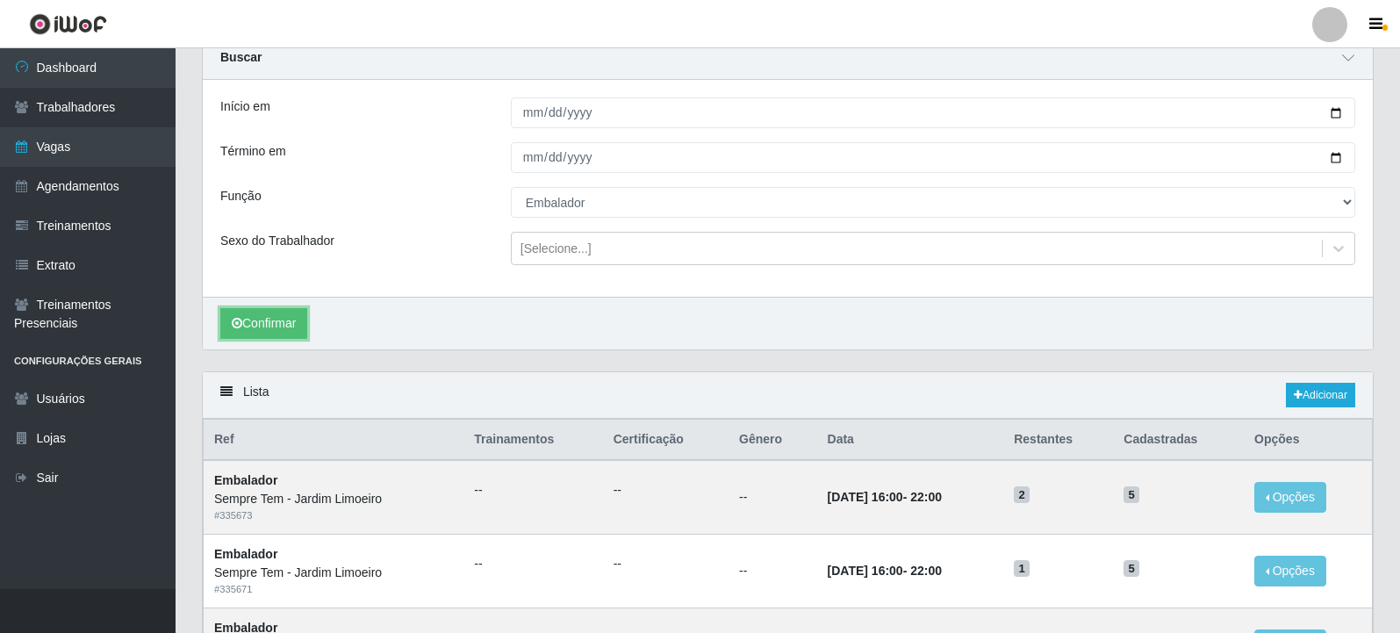
scroll to position [66, 0]
